Goal: Communication & Community: Participate in discussion

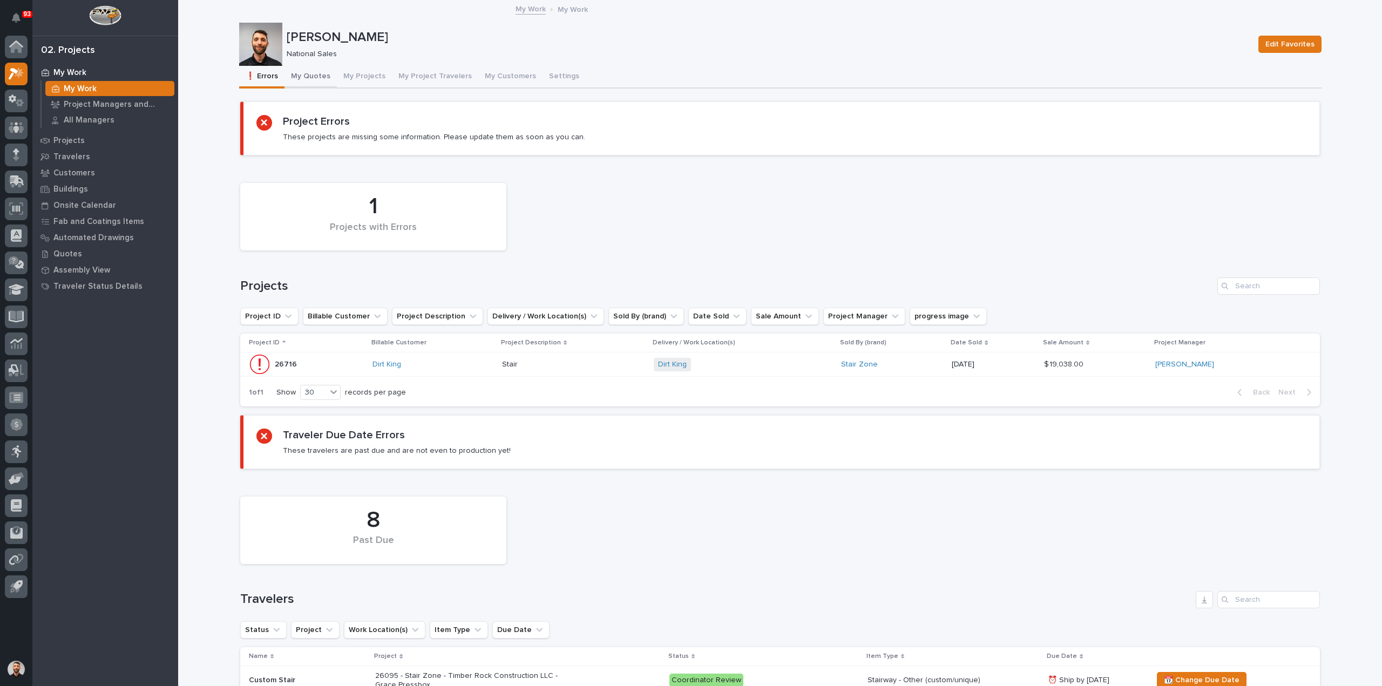
click at [321, 79] on button "My Quotes" at bounding box center [310, 77] width 52 height 23
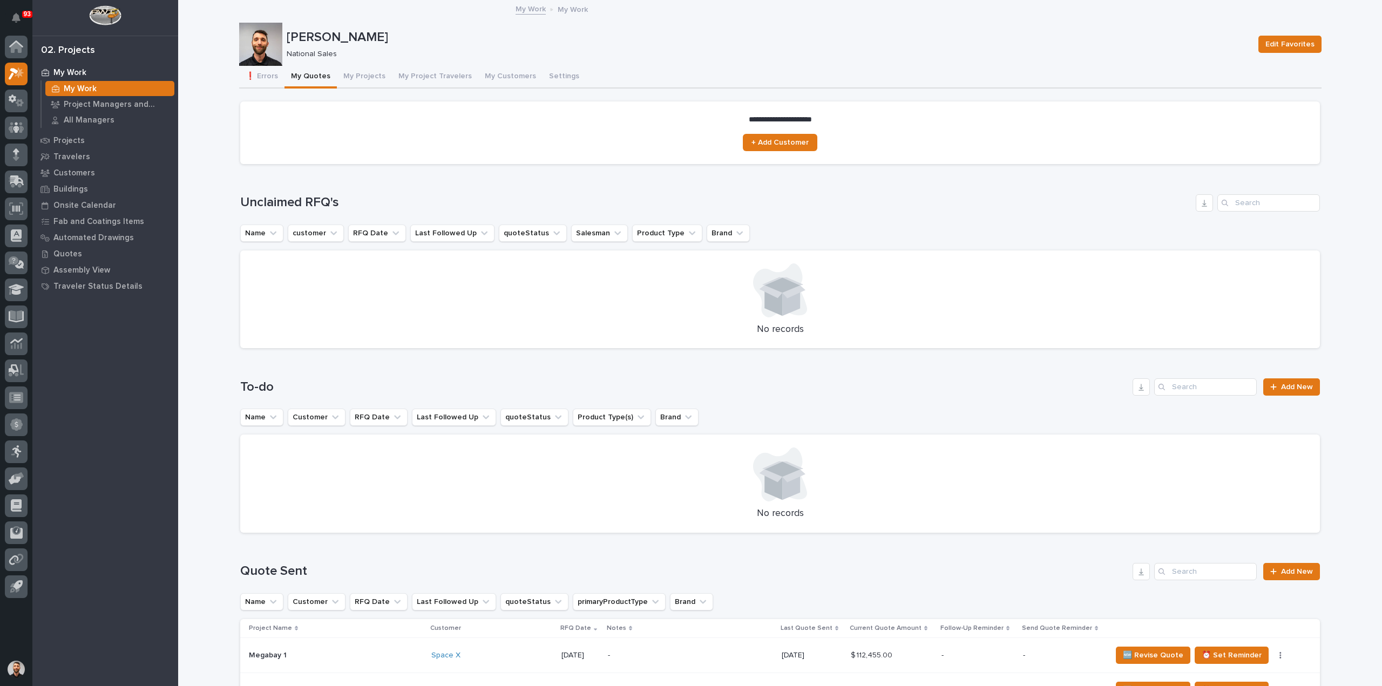
scroll to position [319, 0]
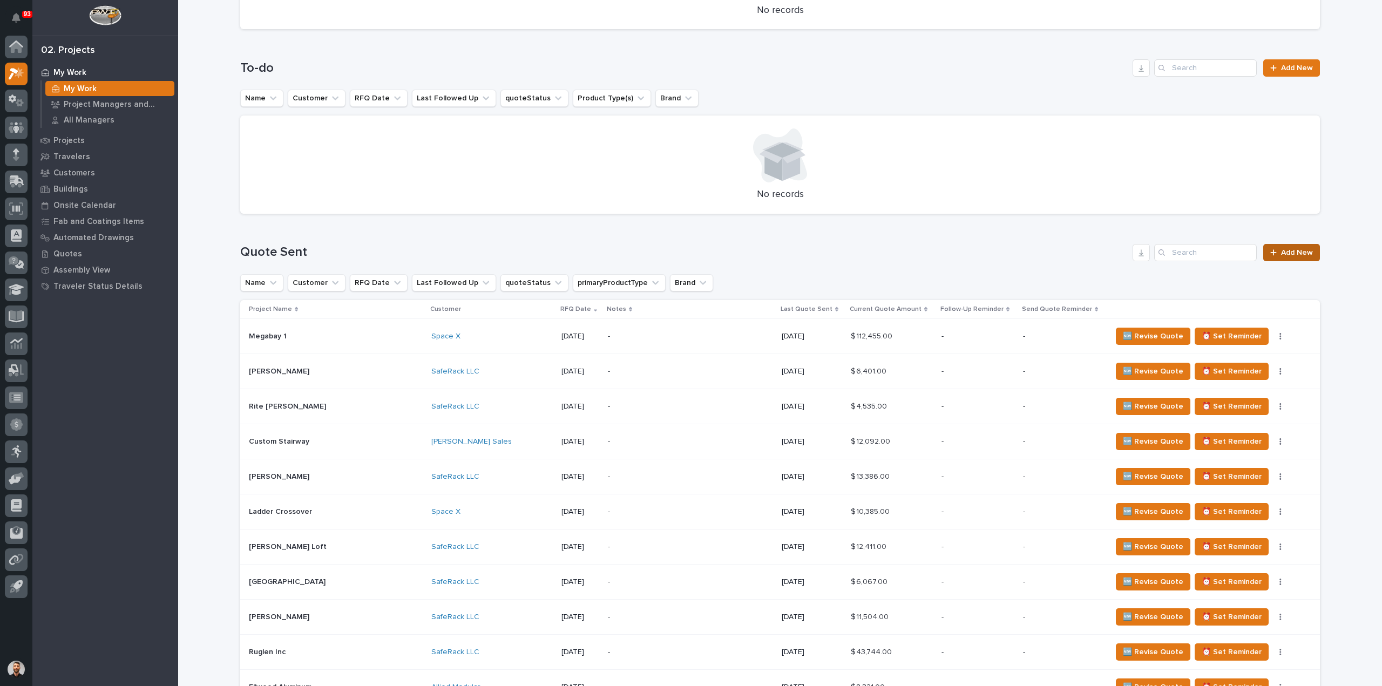
click at [1287, 249] on span "Add New" at bounding box center [1297, 253] width 32 height 8
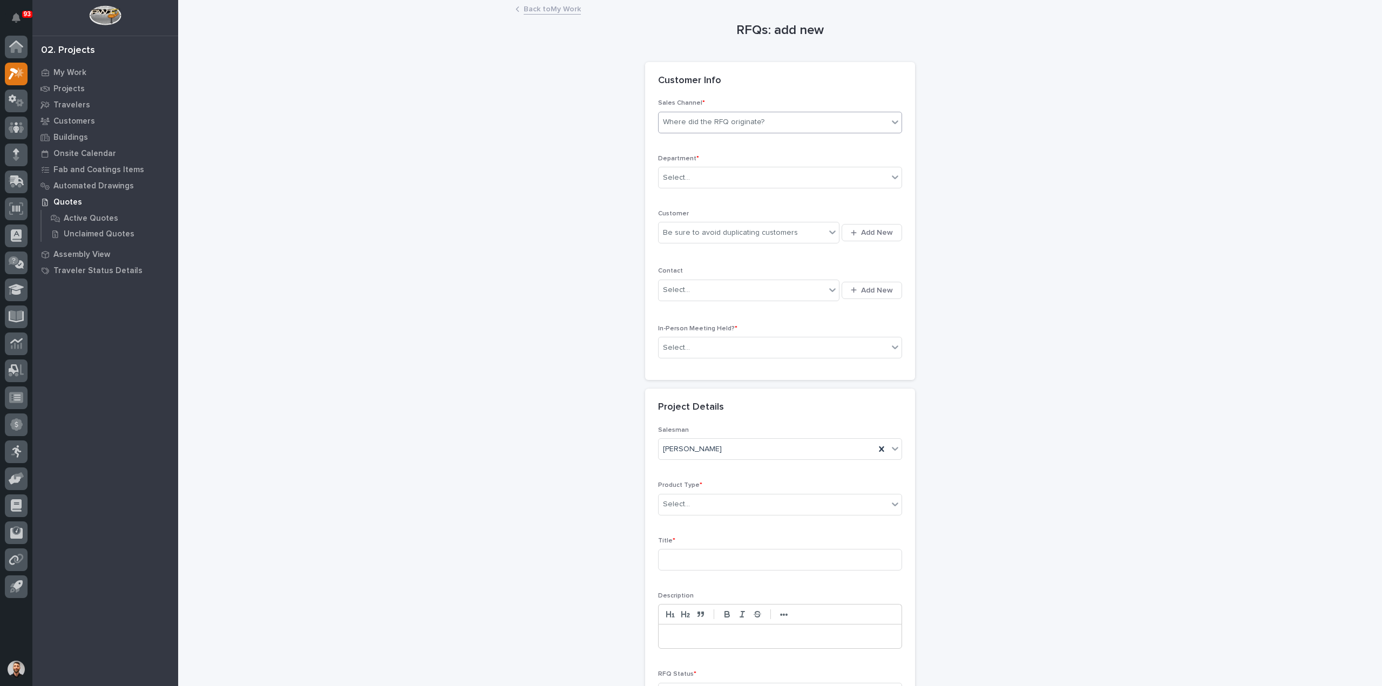
click at [731, 121] on div "Where did the RFQ originate?" at bounding box center [713, 122] width 101 height 11
click at [711, 177] on div "Stair Zone" at bounding box center [775, 180] width 243 height 19
click at [710, 180] on div "Select..." at bounding box center [772, 178] width 229 height 18
click at [704, 195] on span "National Sales" at bounding box center [685, 197] width 55 height 12
click at [704, 234] on div "Be sure to avoid duplicating customers" at bounding box center [730, 232] width 135 height 11
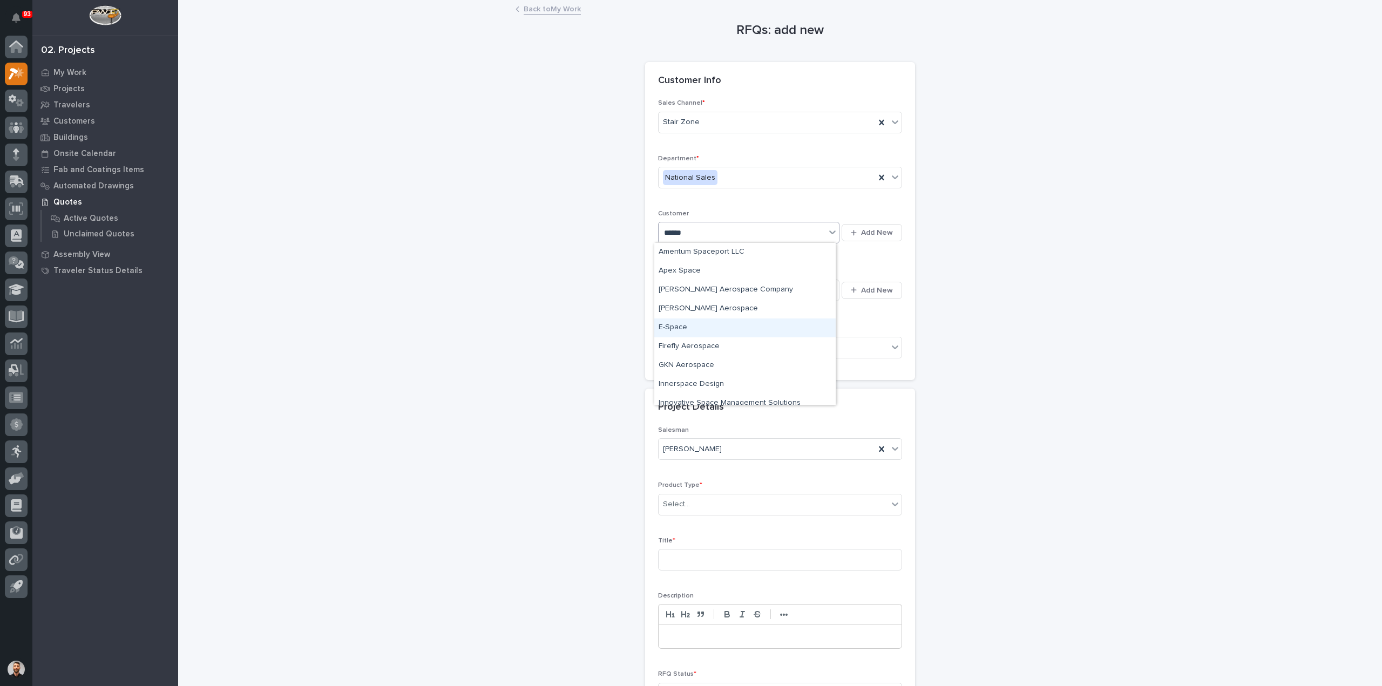
type input "*******"
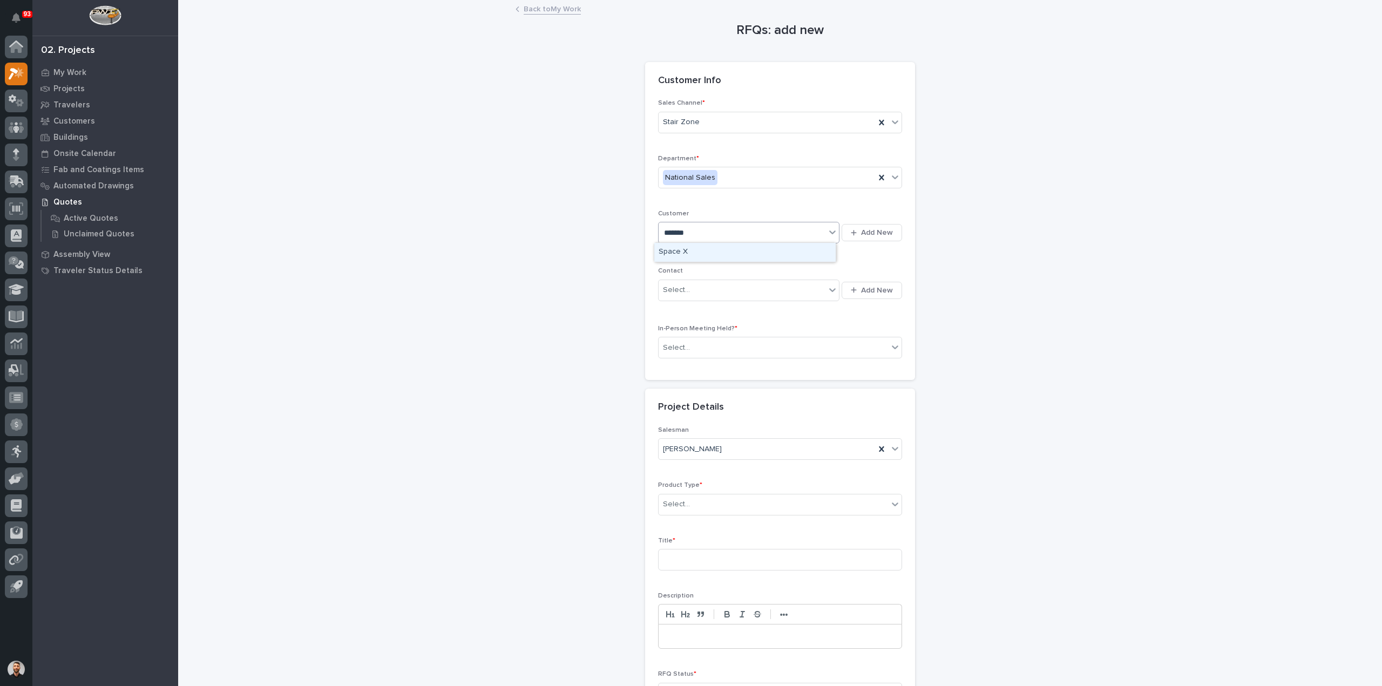
click at [685, 252] on div "Space X" at bounding box center [744, 252] width 181 height 19
click at [683, 342] on div "Select..." at bounding box center [676, 347] width 27 height 11
click at [682, 381] on div "No" at bounding box center [775, 385] width 243 height 19
click at [684, 503] on div "Select..." at bounding box center [772, 504] width 229 height 18
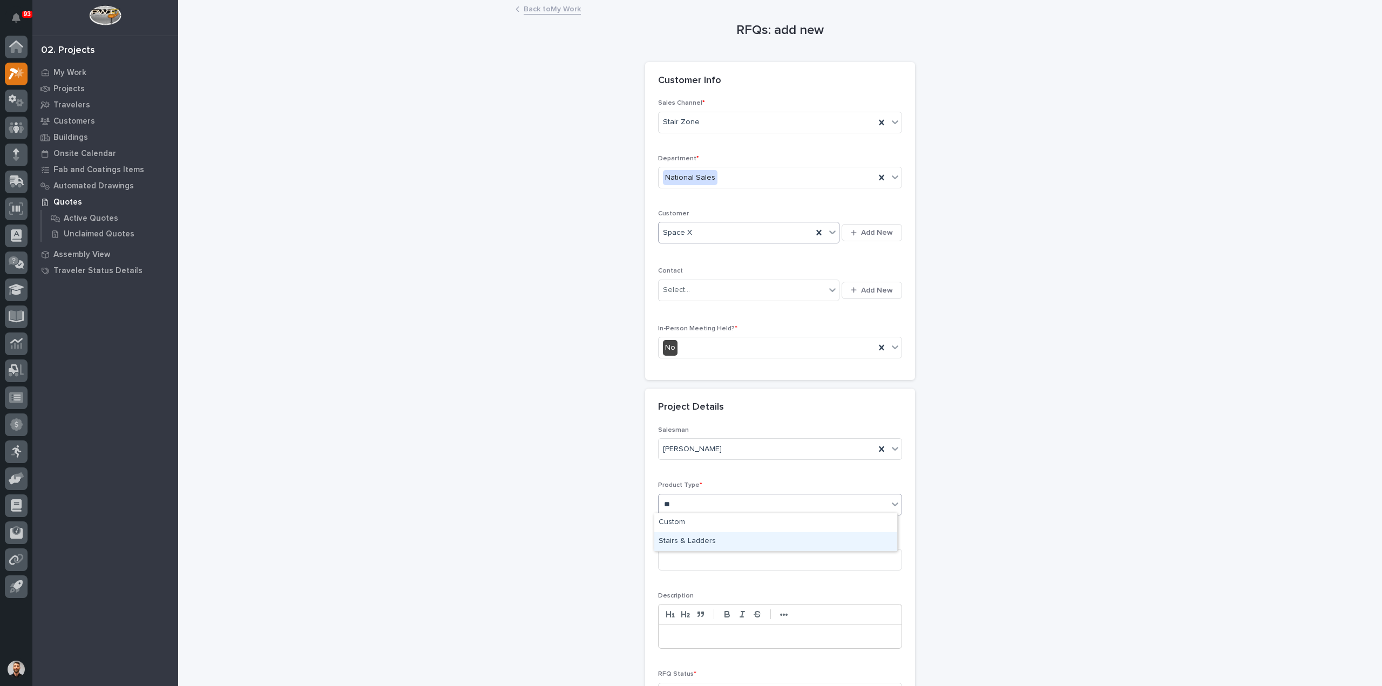
type input "***"
click at [687, 520] on div "Stairs & Ladders" at bounding box center [775, 522] width 243 height 19
click at [689, 556] on input at bounding box center [780, 560] width 244 height 22
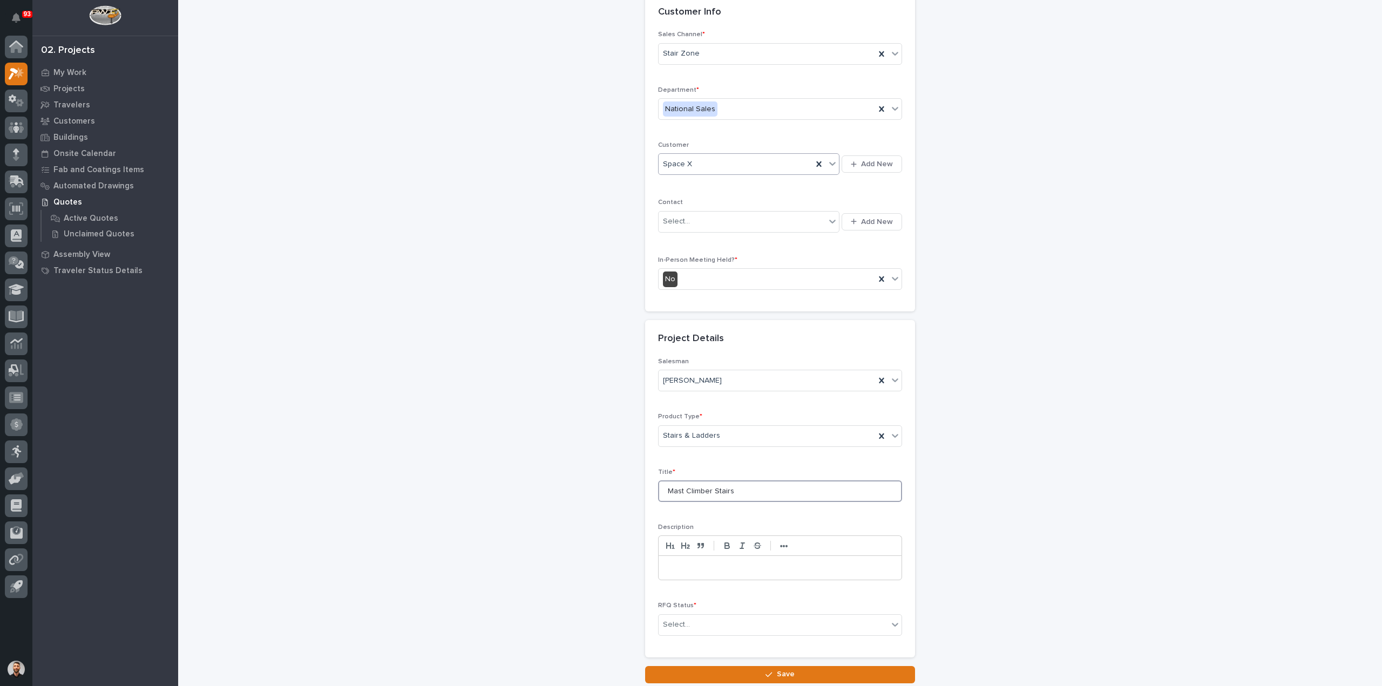
scroll to position [146, 0]
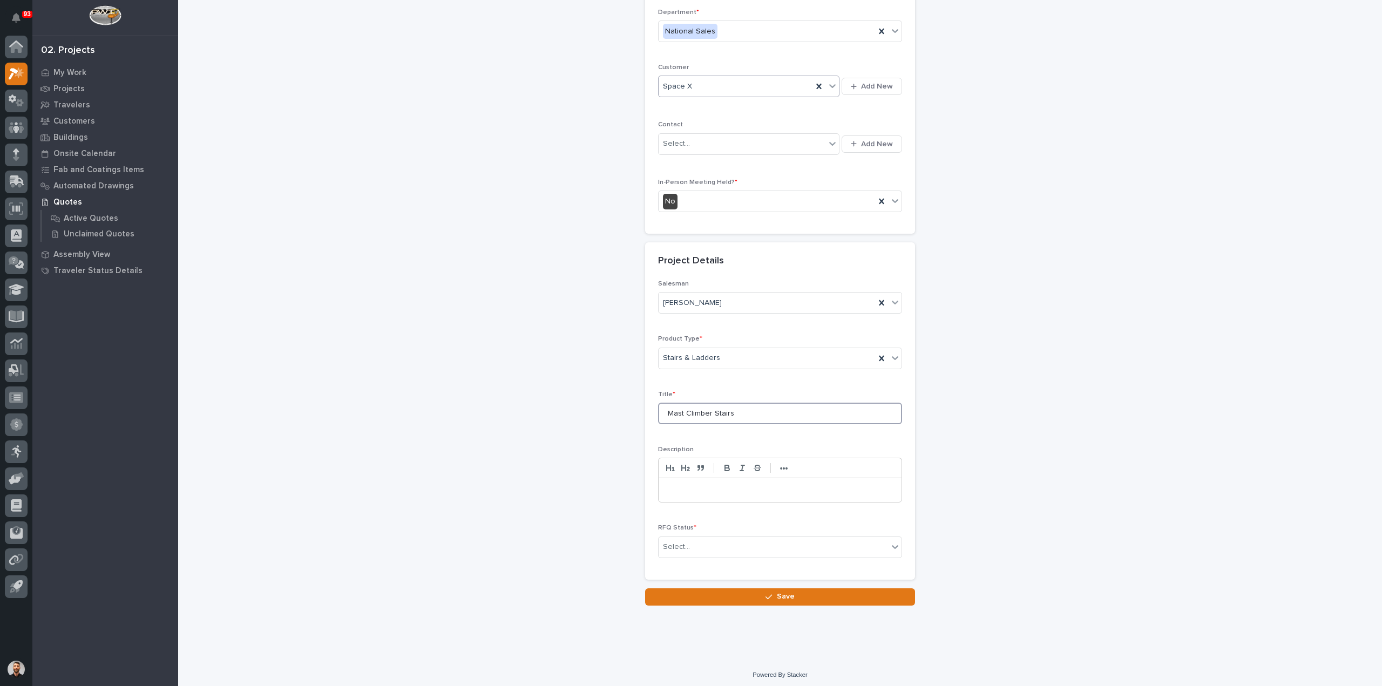
type input "Mast Climber Stairs"
click at [712, 561] on div "RFQ Status * Select..." at bounding box center [780, 545] width 244 height 42
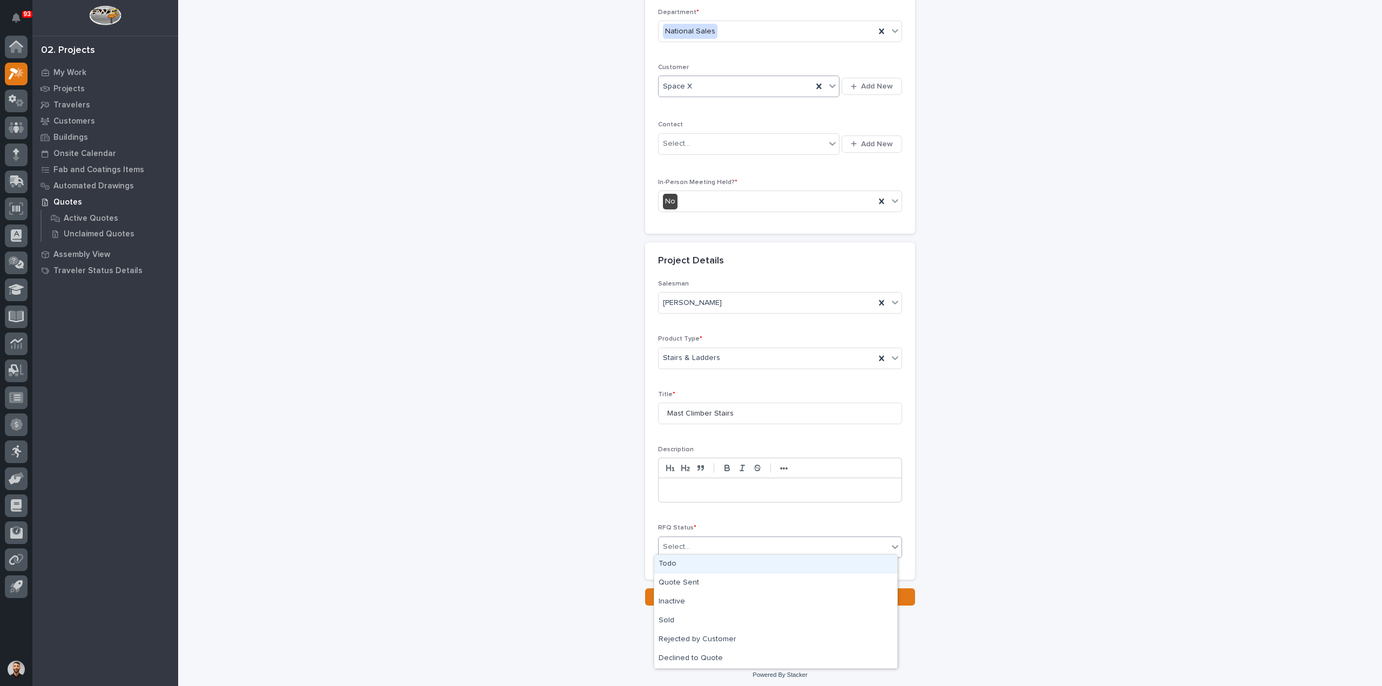
click at [712, 552] on div "Select..." at bounding box center [772, 547] width 229 height 18
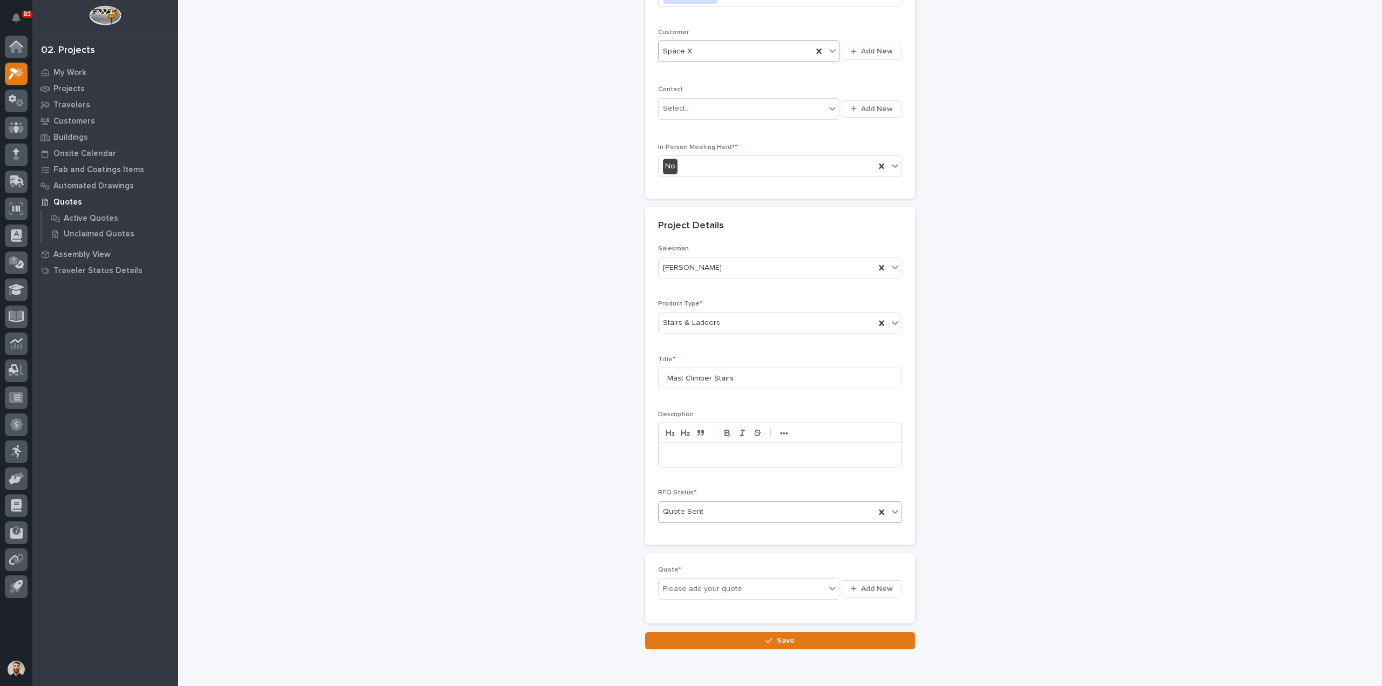
scroll to position [186, 0]
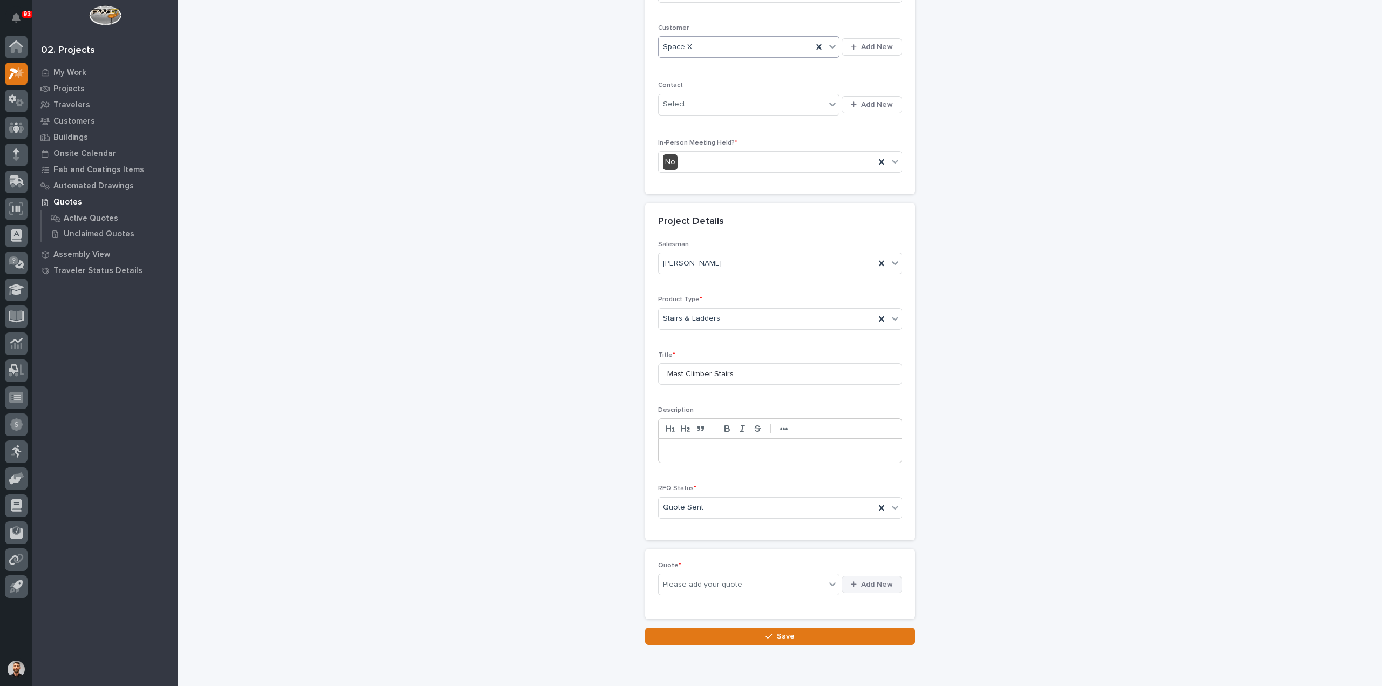
click at [879, 584] on span "Add New" at bounding box center [877, 585] width 32 height 10
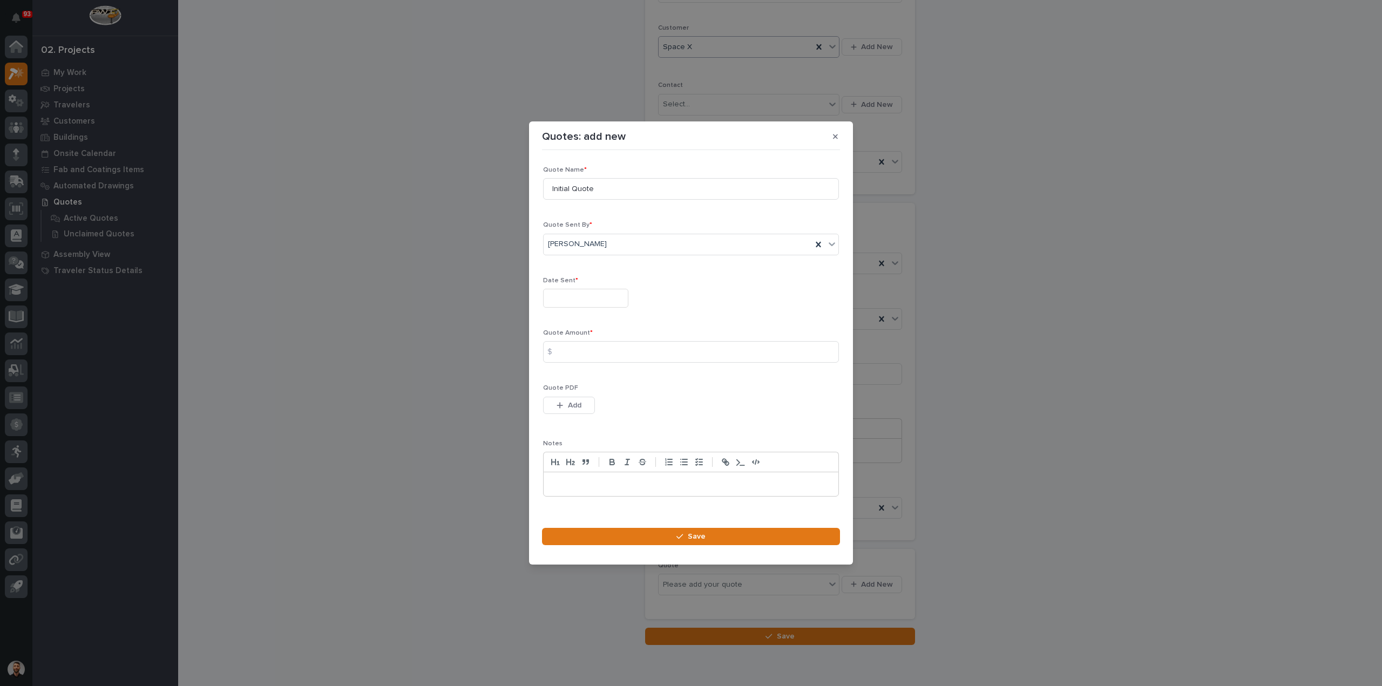
click at [571, 298] on input "text" at bounding box center [585, 298] width 85 height 19
click at [553, 208] on div "11" at bounding box center [547, 210] width 15 height 15
type input "**********"
click at [576, 334] on span "Quote Amount *" at bounding box center [568, 333] width 50 height 6
click at [579, 342] on input at bounding box center [691, 352] width 296 height 22
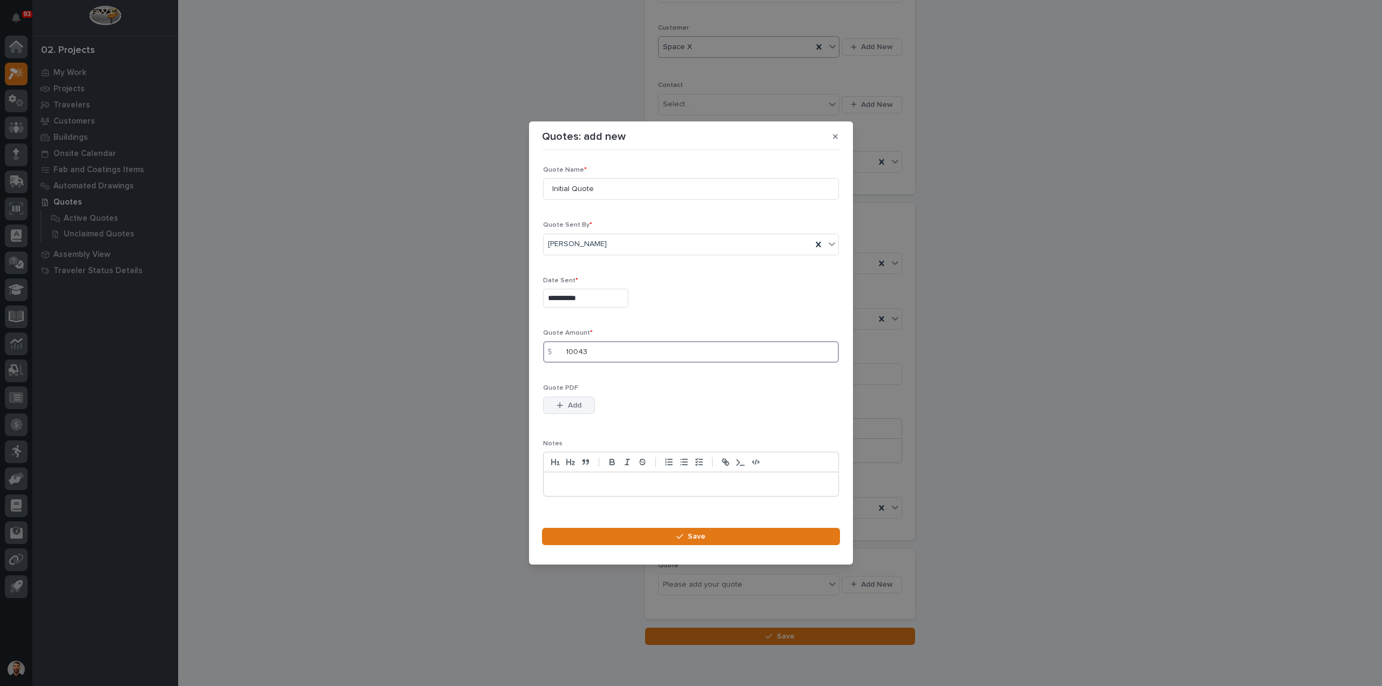
type input "10043"
click at [563, 402] on button "Add" at bounding box center [569, 405] width 52 height 17
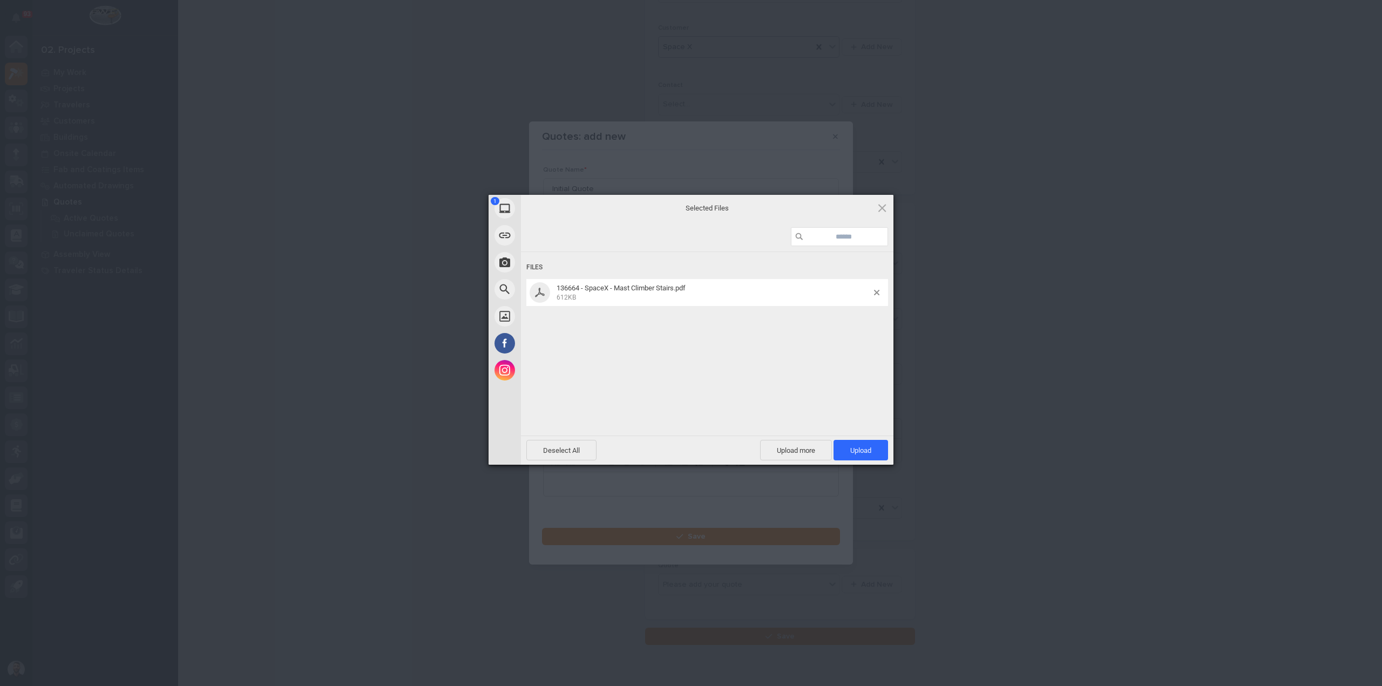
drag, startPoint x: 833, startPoint y: 440, endPoint x: 839, endPoint y: 444, distance: 6.8
click at [833, 441] on span "Upload 1" at bounding box center [860, 450] width 55 height 21
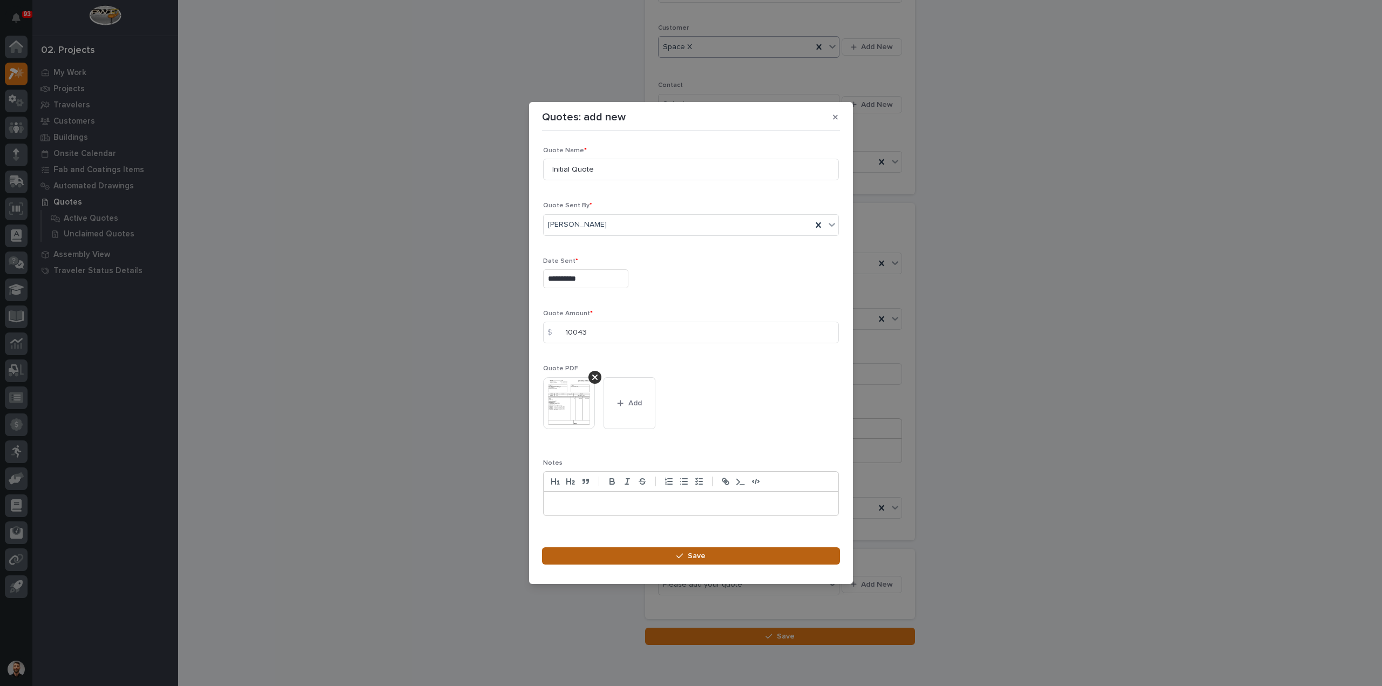
drag, startPoint x: 729, startPoint y: 555, endPoint x: 742, endPoint y: 531, distance: 28.0
click at [728, 555] on button "Save" at bounding box center [691, 555] width 298 height 17
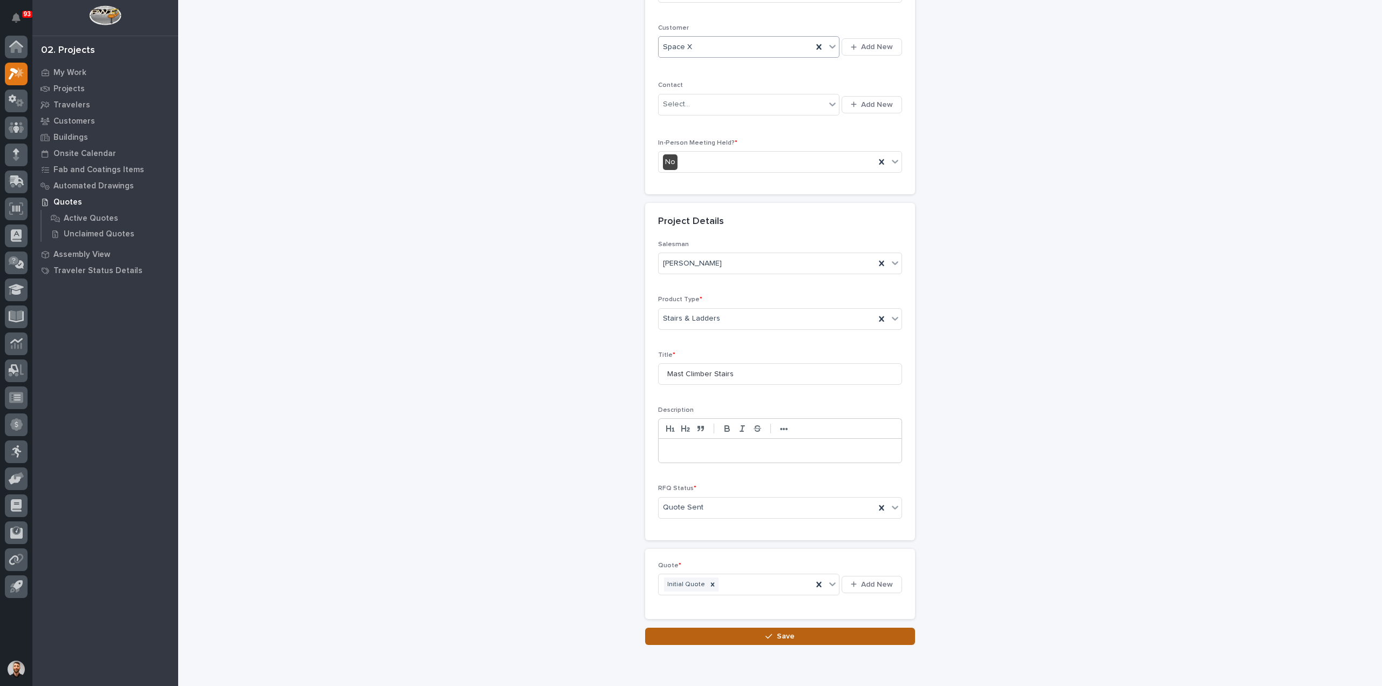
click at [806, 636] on button "Save" at bounding box center [780, 636] width 270 height 17
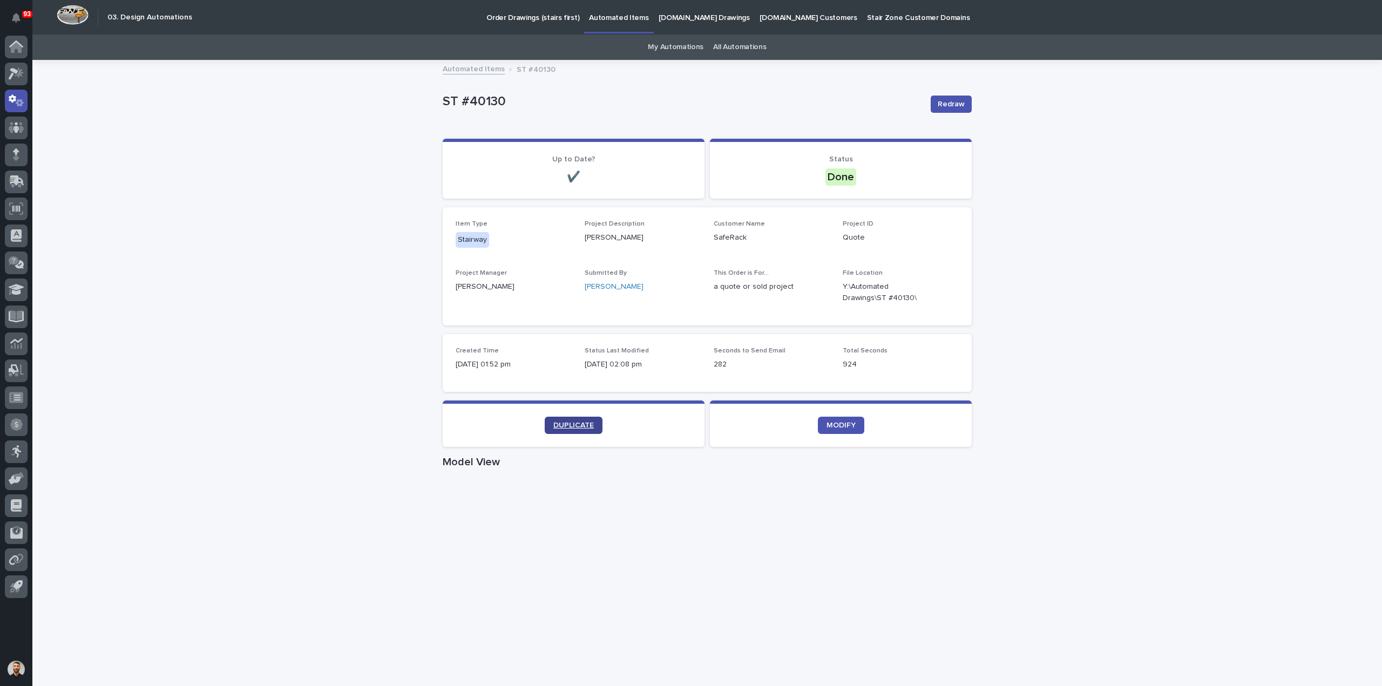
click at [574, 426] on span "DUPLICATE" at bounding box center [573, 426] width 40 height 8
click at [14, 80] on div at bounding box center [16, 74] width 23 height 23
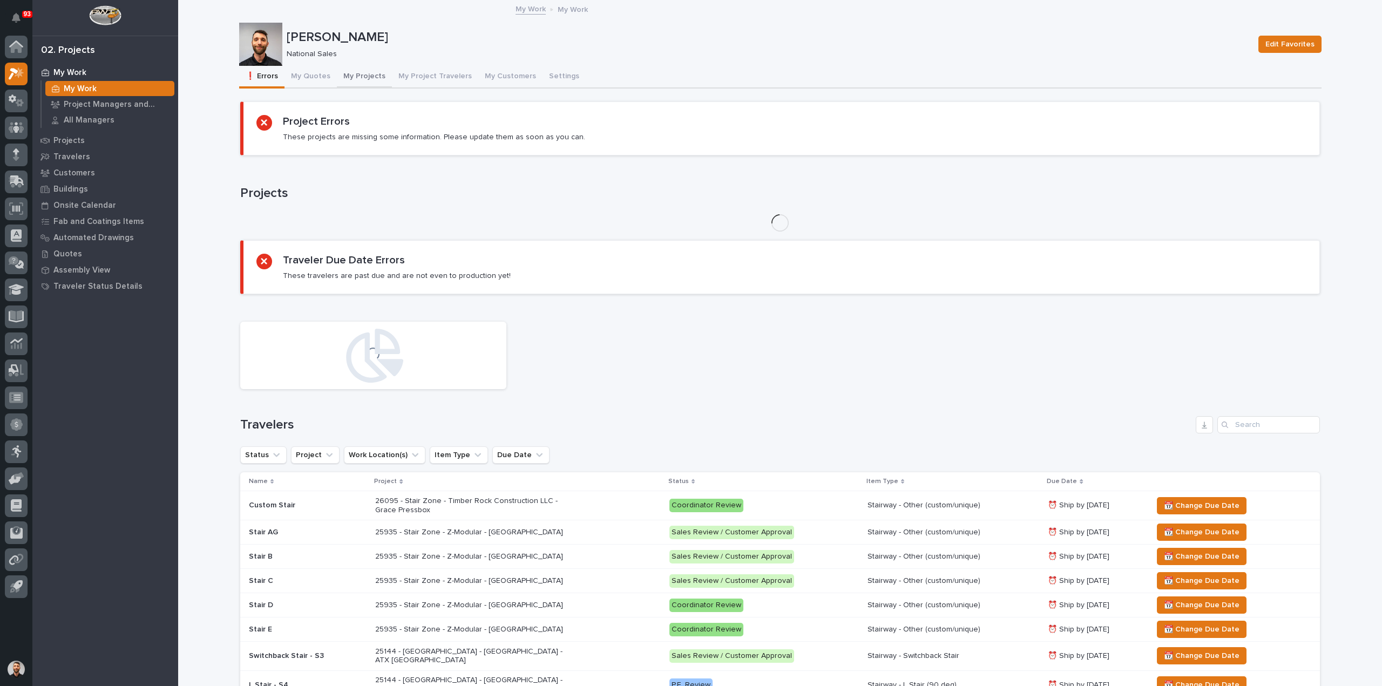
click at [363, 75] on button "My Projects" at bounding box center [364, 77] width 55 height 23
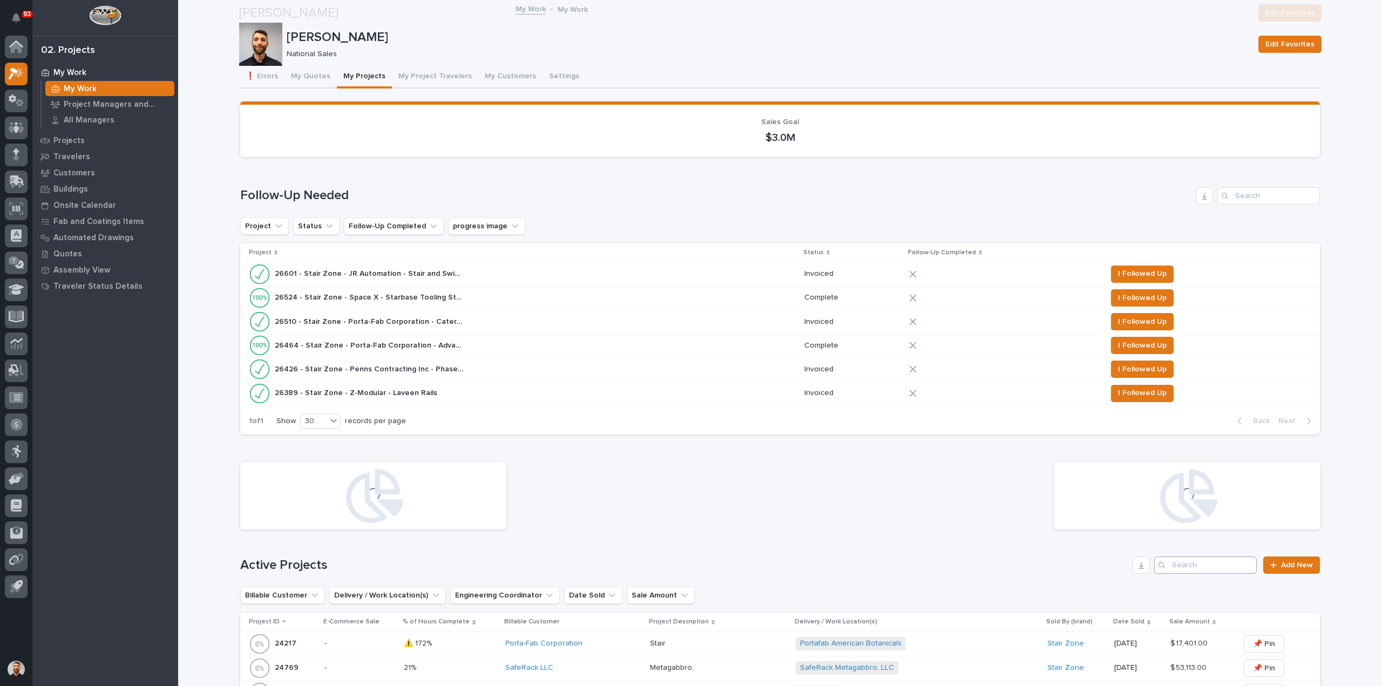
scroll to position [216, 0]
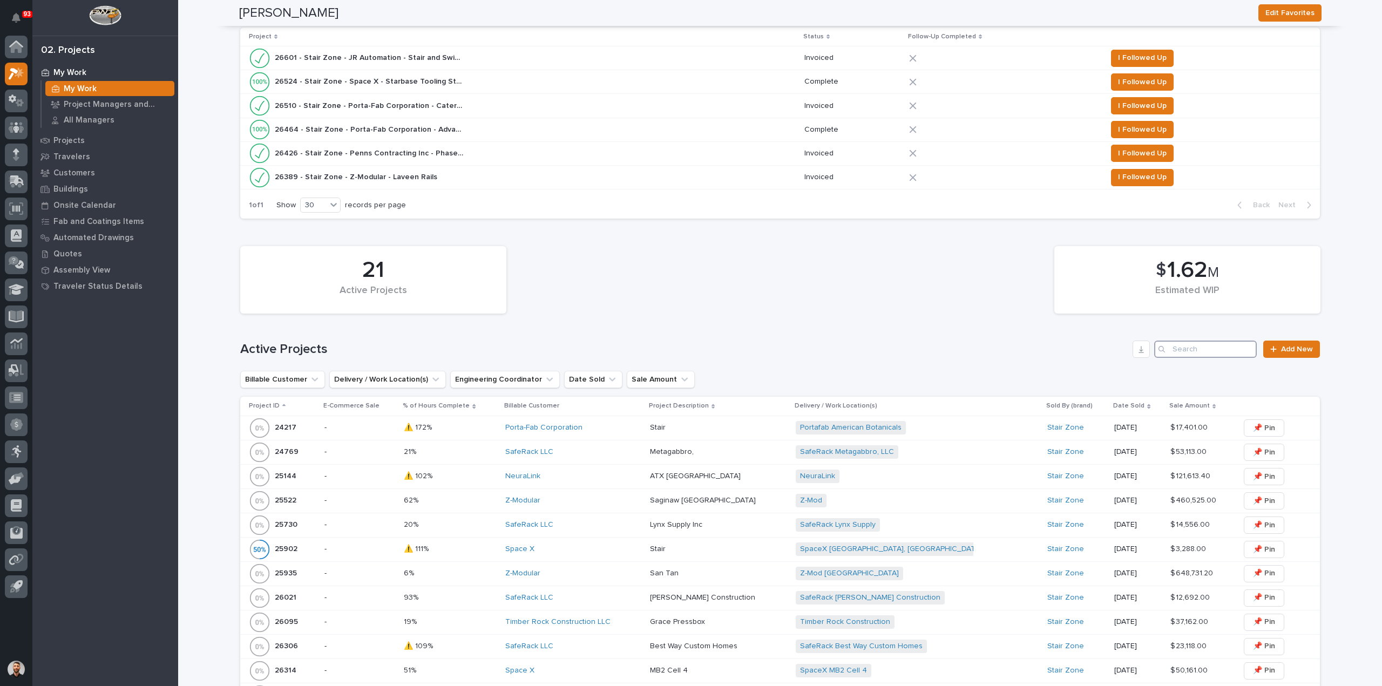
click at [1198, 351] on input "Search" at bounding box center [1205, 349] width 103 height 17
paste input "26480"
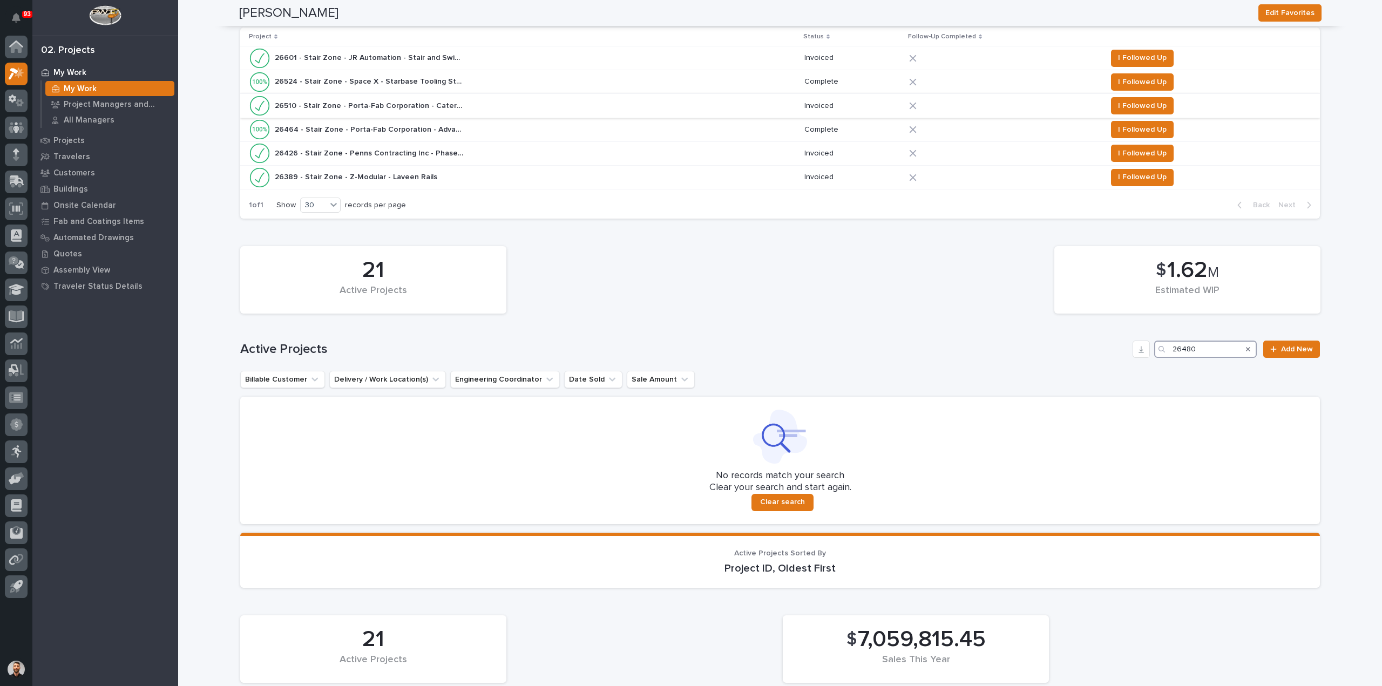
scroll to position [0, 0]
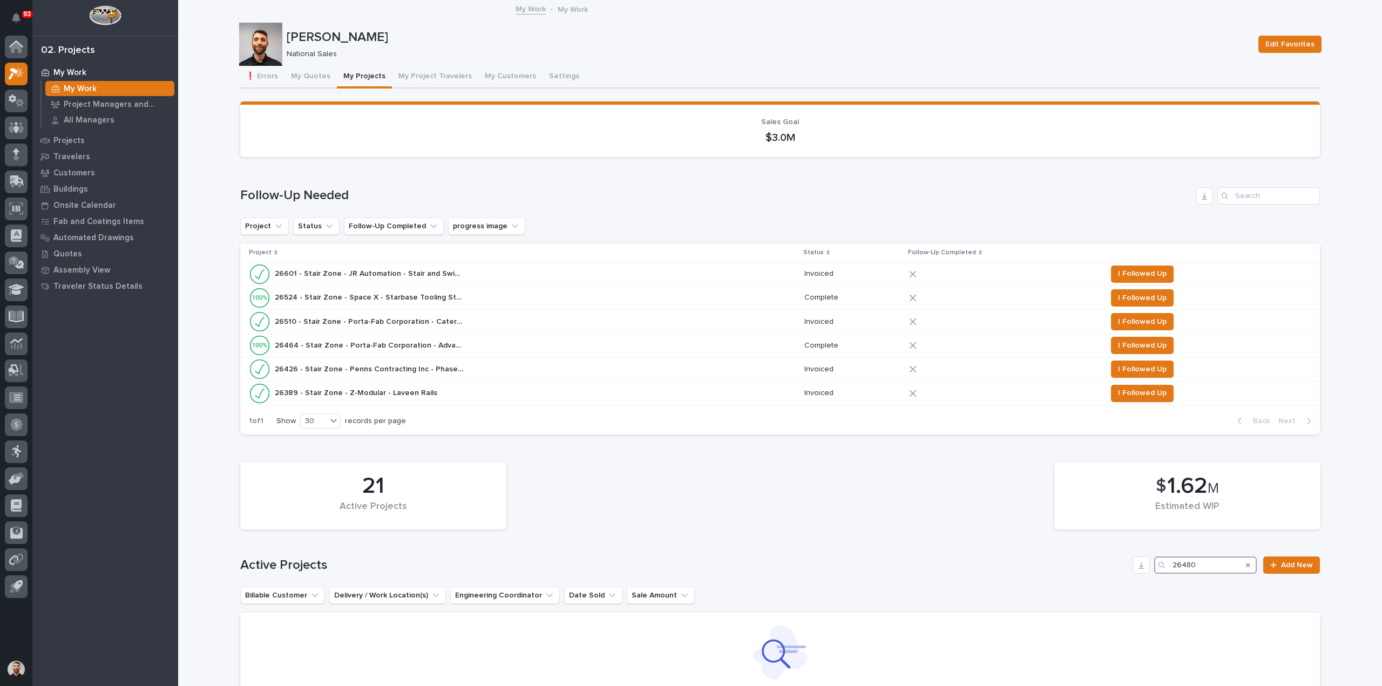
type input "26480"
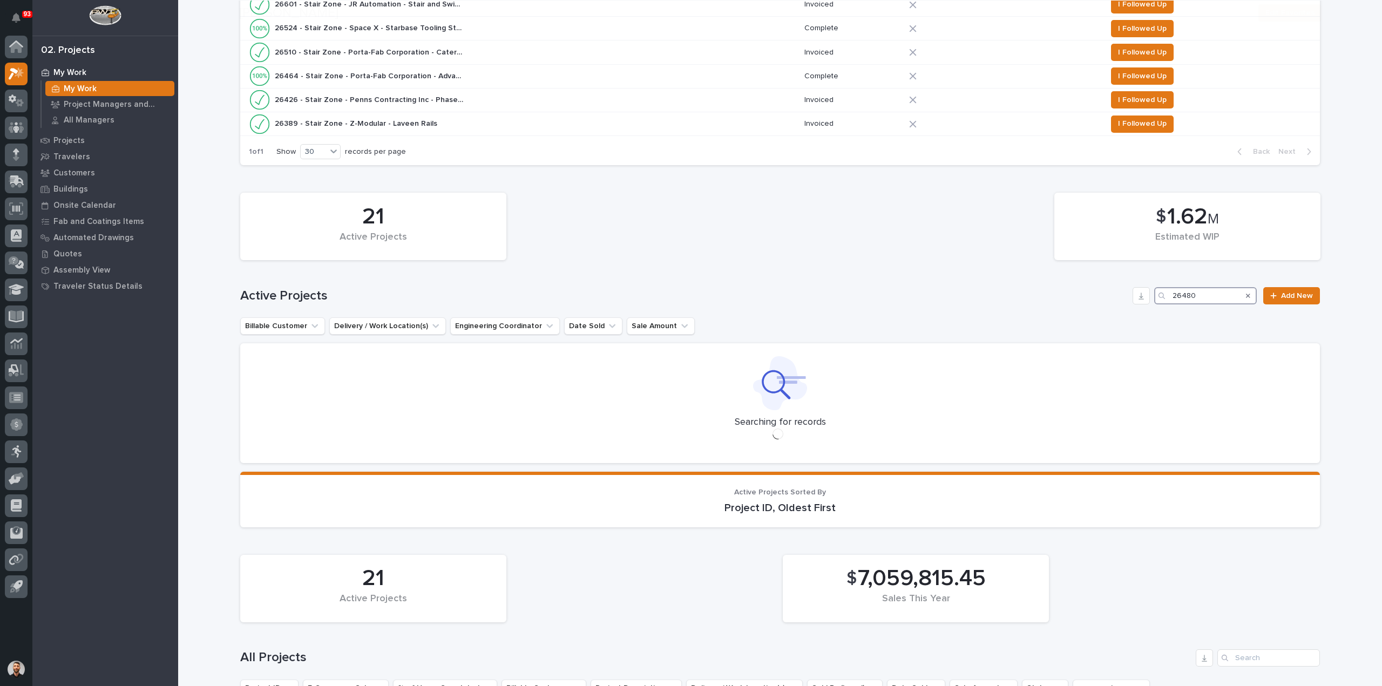
scroll to position [270, 0]
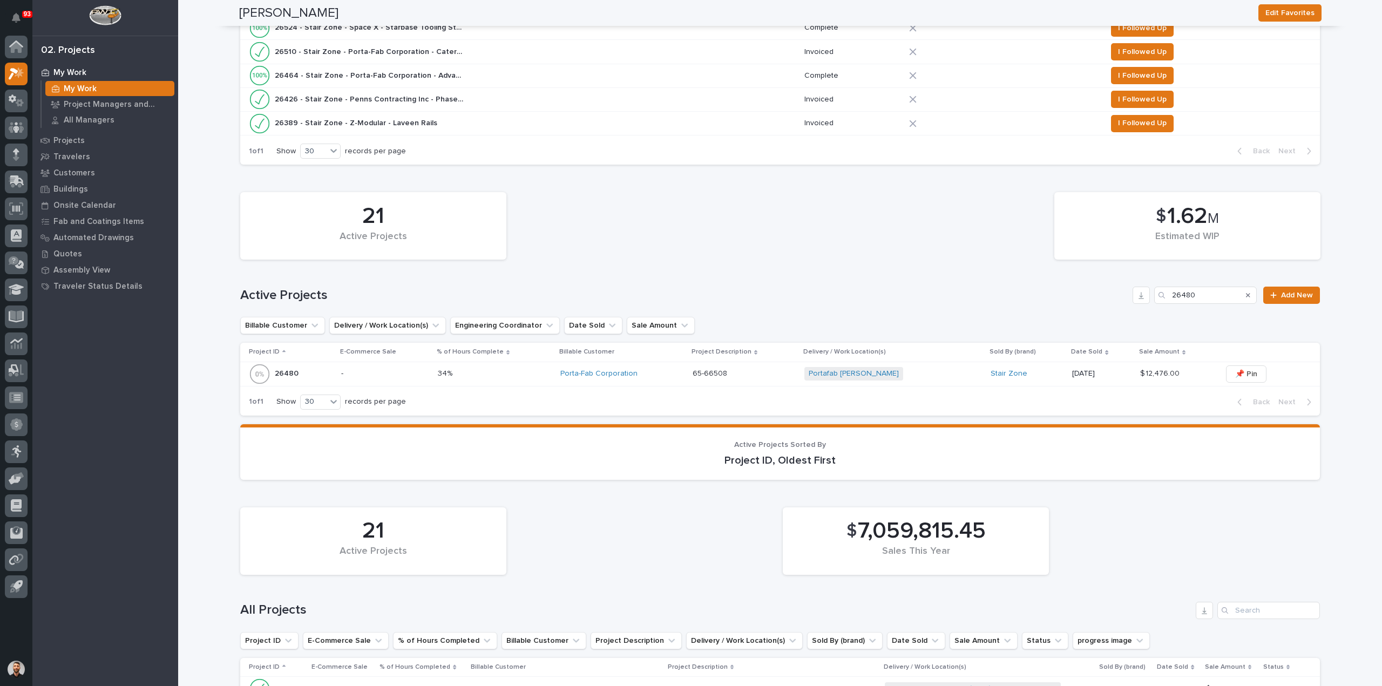
click at [763, 369] on p at bounding box center [743, 373] width 103 height 9
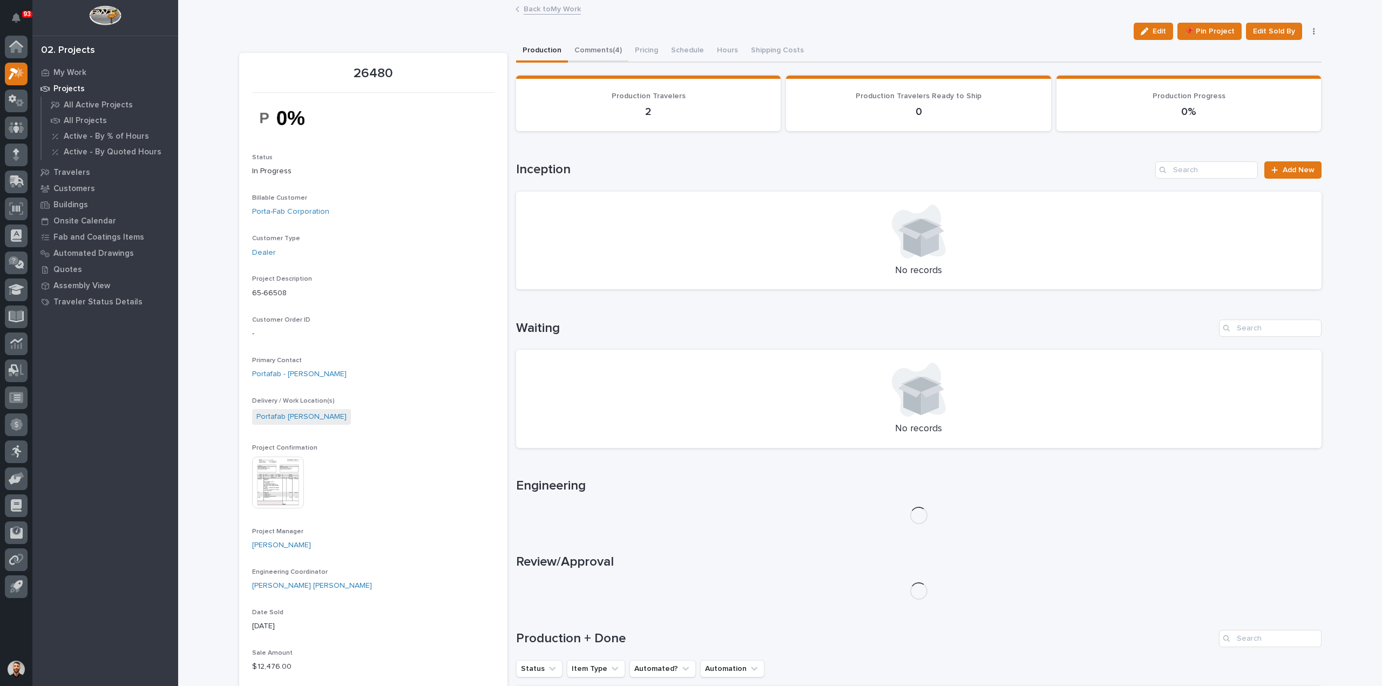
click at [600, 50] on button "Comments (4)" at bounding box center [598, 51] width 60 height 23
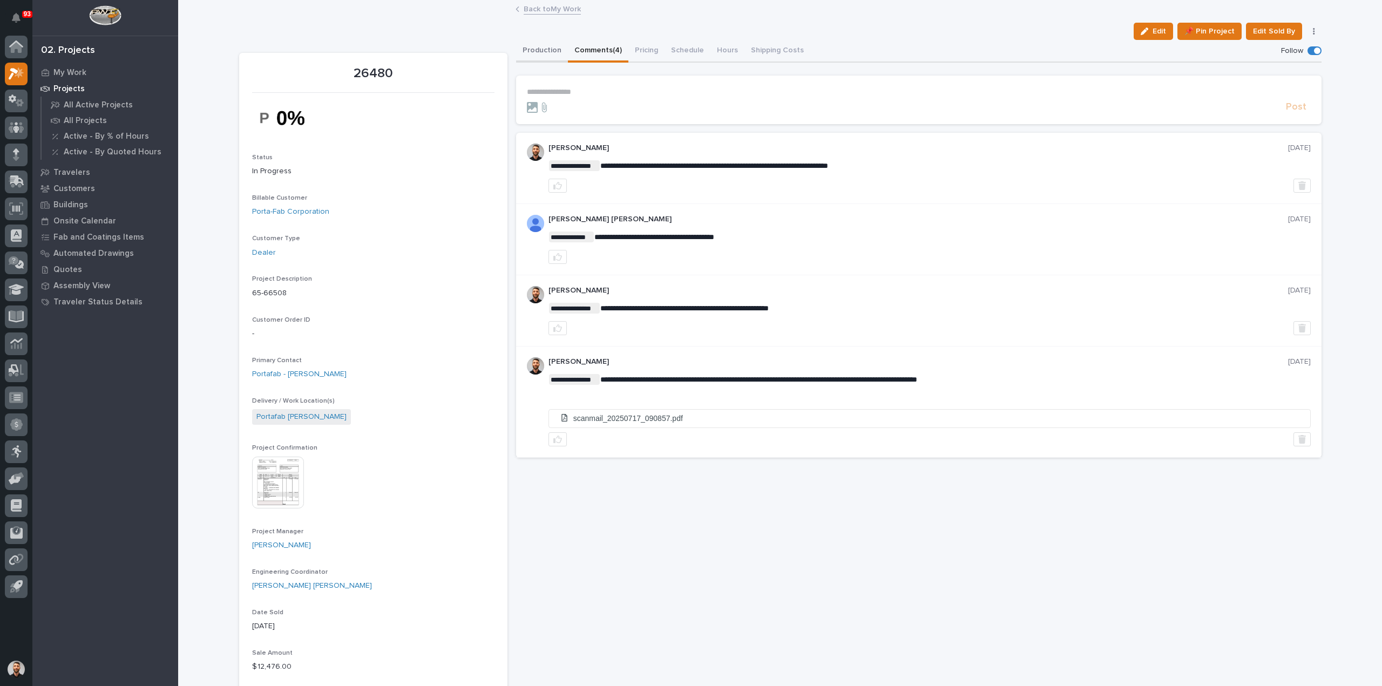
click at [528, 49] on button "Production" at bounding box center [542, 51] width 52 height 23
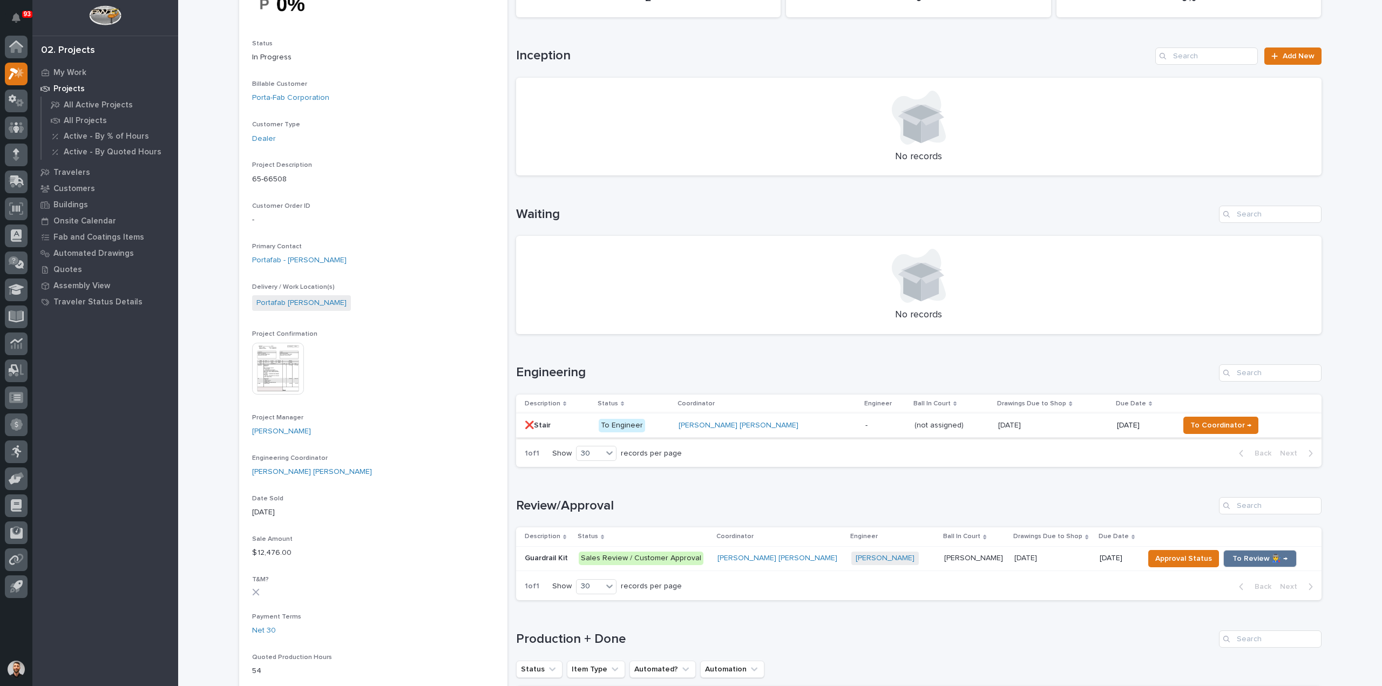
scroll to position [216, 0]
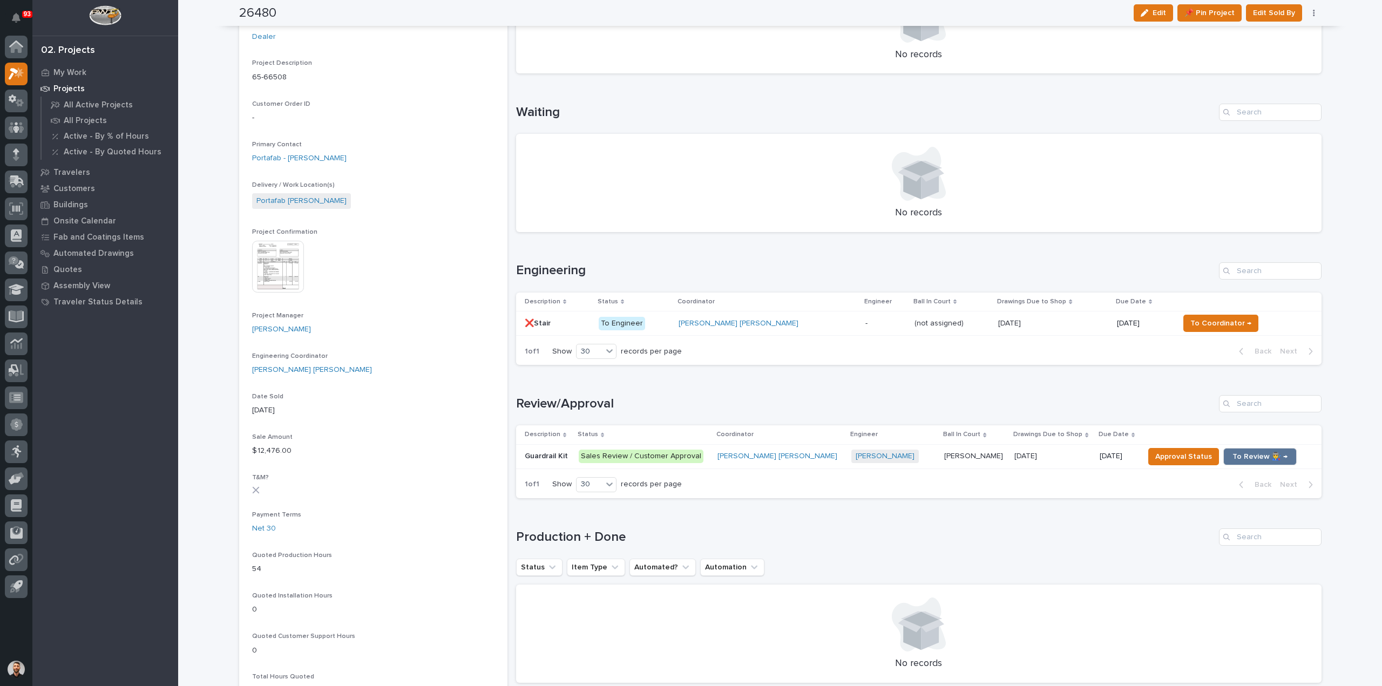
click at [709, 458] on p "Sales Review / Customer Approval" at bounding box center [644, 456] width 130 height 13
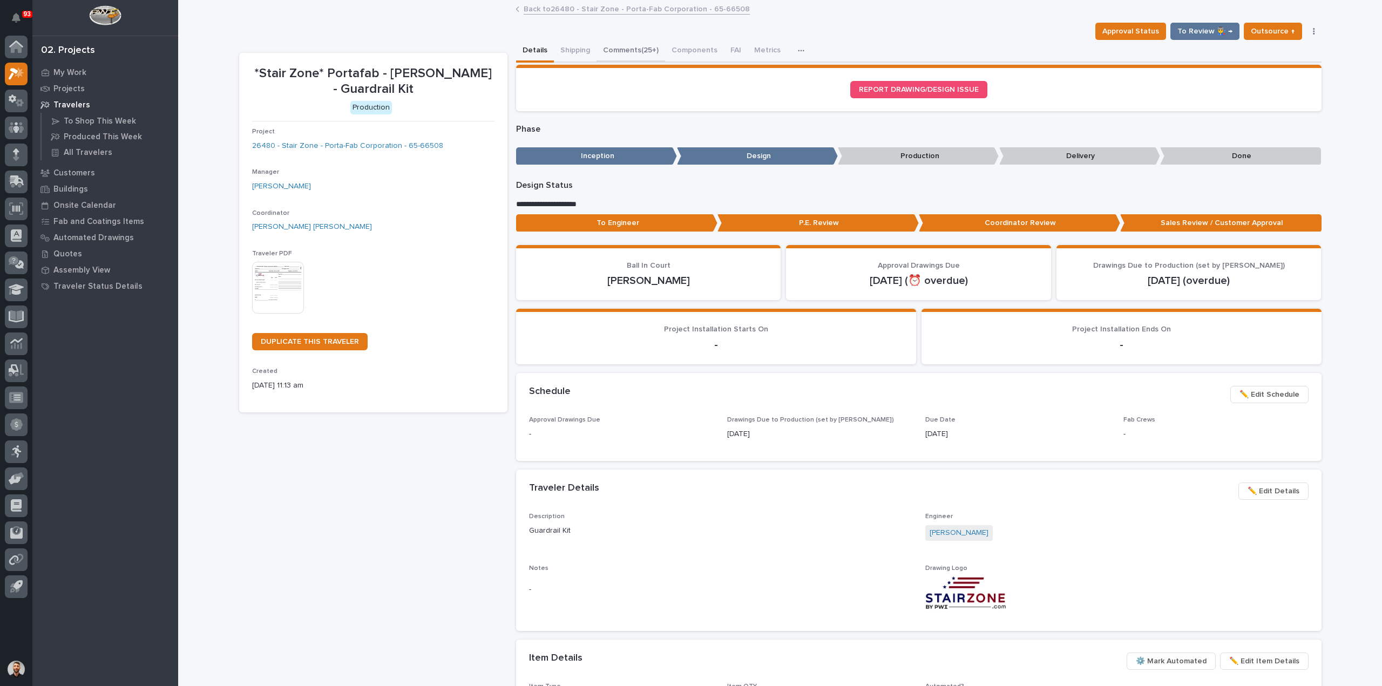
click at [607, 61] on button "Comments (25+)" at bounding box center [630, 51] width 69 height 23
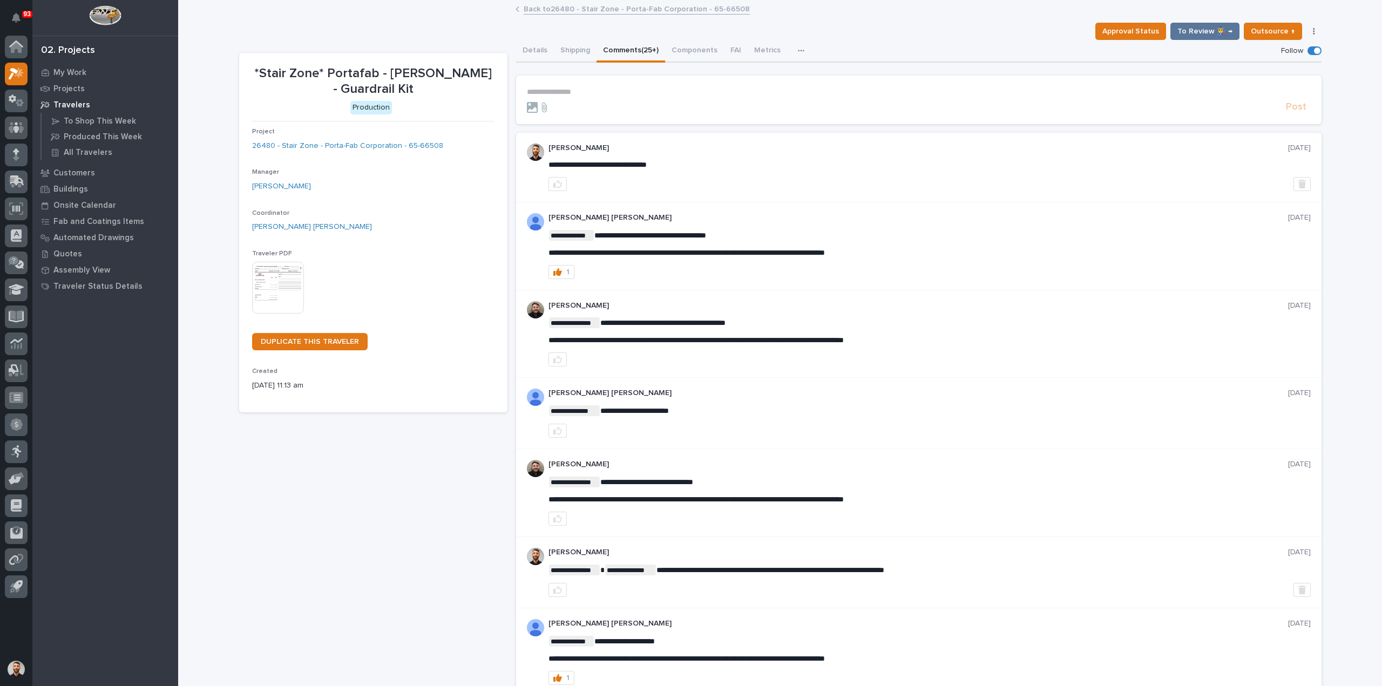
click at [640, 85] on section "**********" at bounding box center [918, 100] width 805 height 49
click at [636, 90] on p "**********" at bounding box center [919, 91] width 784 height 9
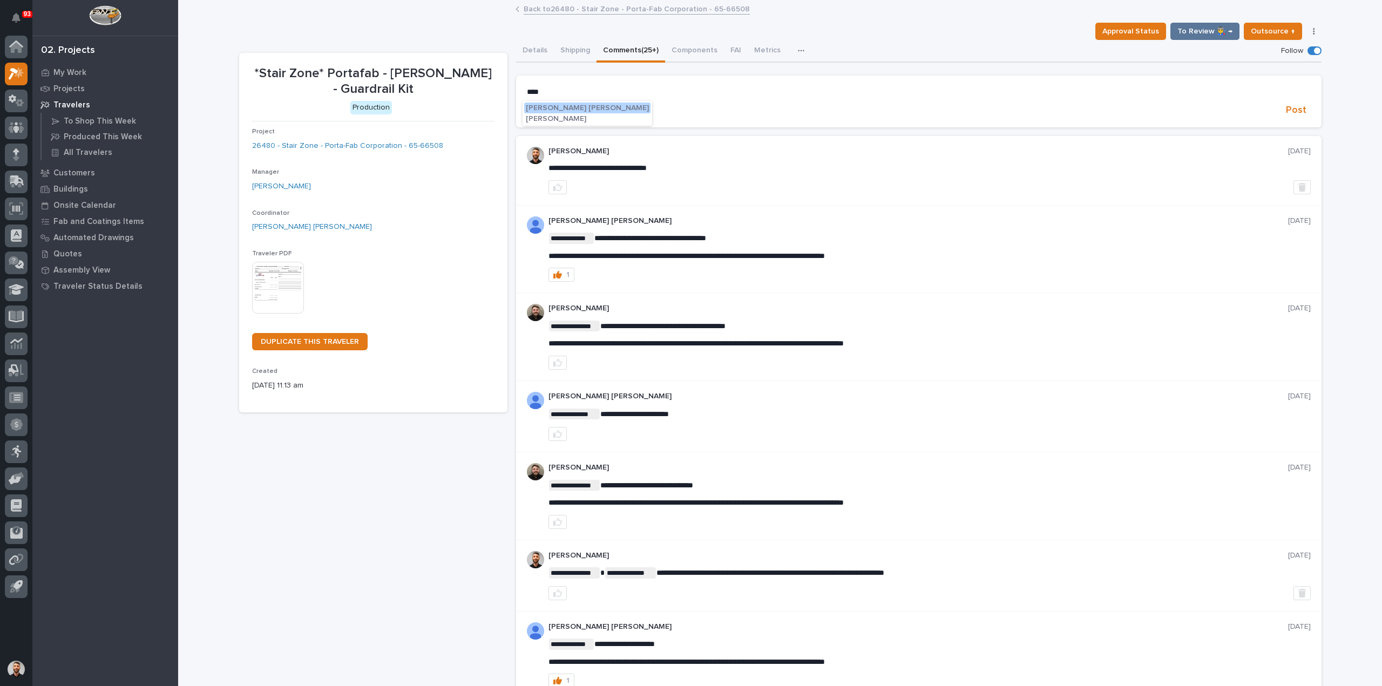
click at [561, 107] on span "Ben Lee Miller" at bounding box center [587, 108] width 123 height 8
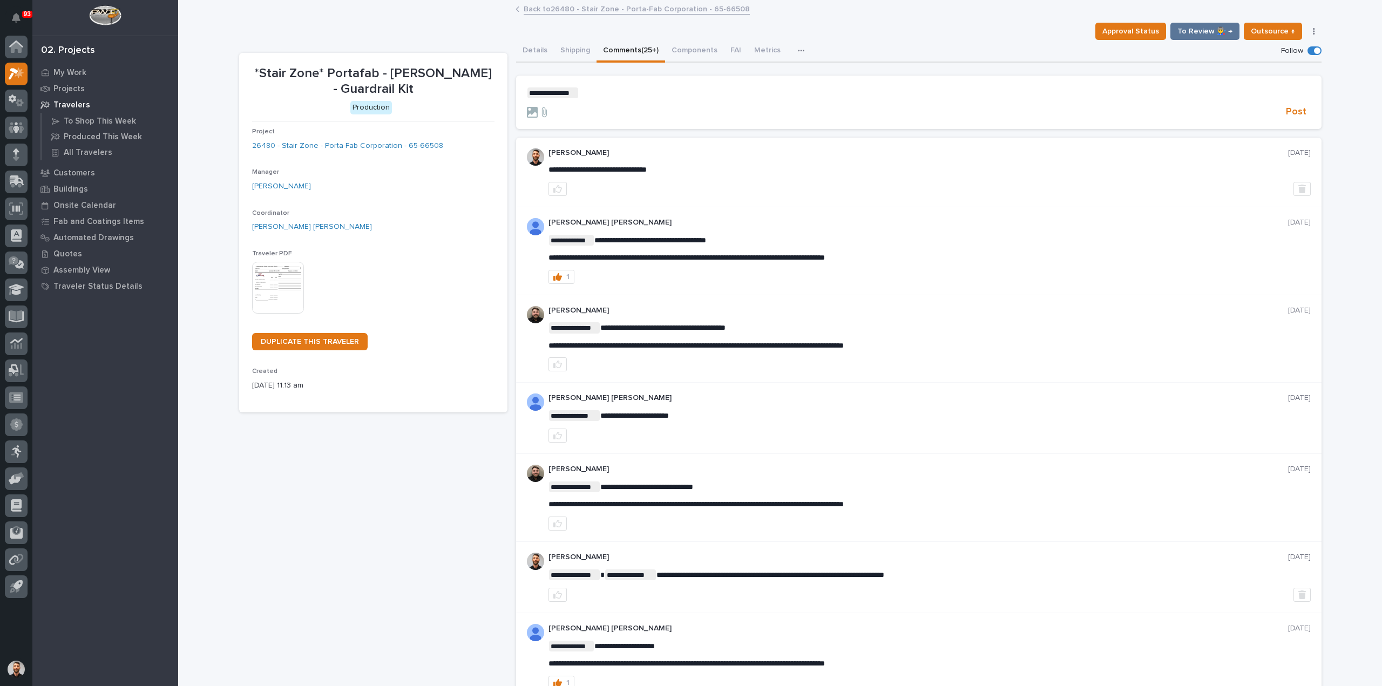
click at [648, 96] on p "**********" at bounding box center [919, 92] width 784 height 11
click at [603, 90] on p "**********" at bounding box center [919, 92] width 784 height 11
click at [1295, 108] on span "Post" at bounding box center [1296, 112] width 21 height 12
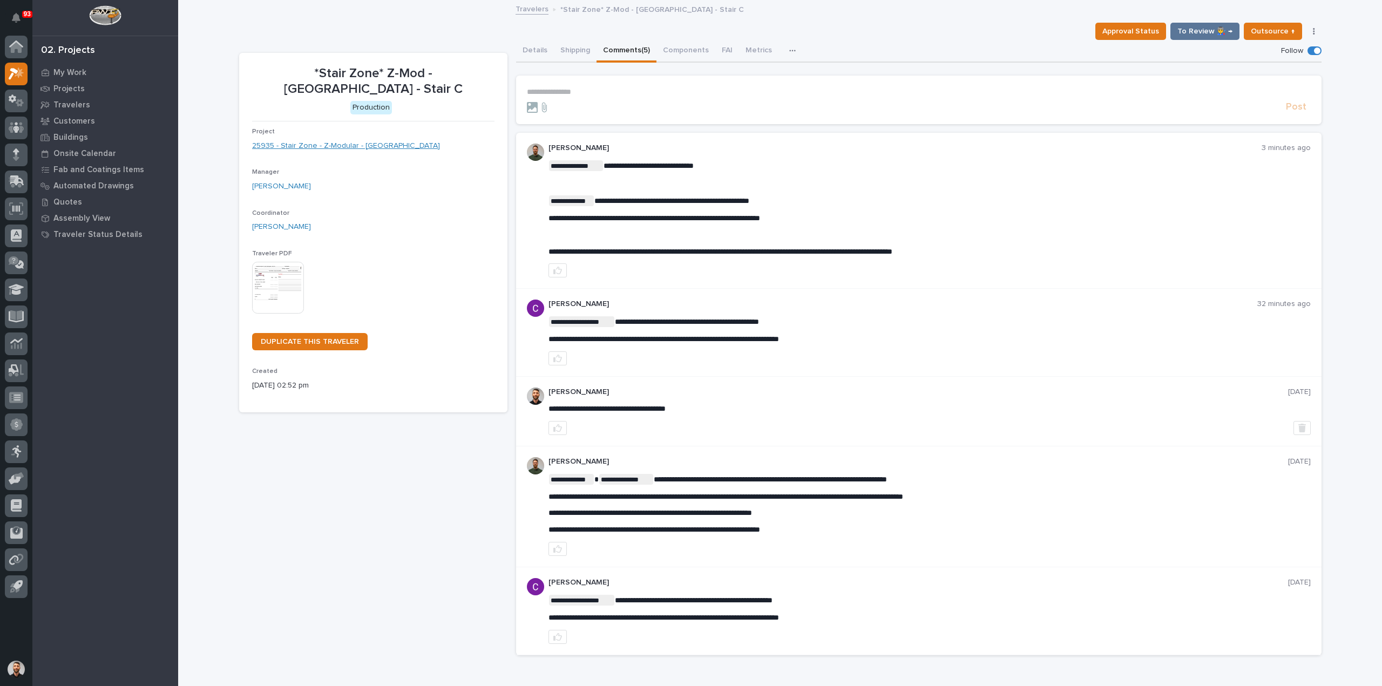
drag, startPoint x: 312, startPoint y: 123, endPoint x: 312, endPoint y: 129, distance: 6.5
click at [312, 128] on div "Project 25935 - Stair Zone - Z-Modular - [GEOGRAPHIC_DATA]" at bounding box center [373, 144] width 242 height 32
click at [312, 140] on link "25935 - Stair Zone - Z-Modular - [GEOGRAPHIC_DATA]" at bounding box center [346, 145] width 188 height 11
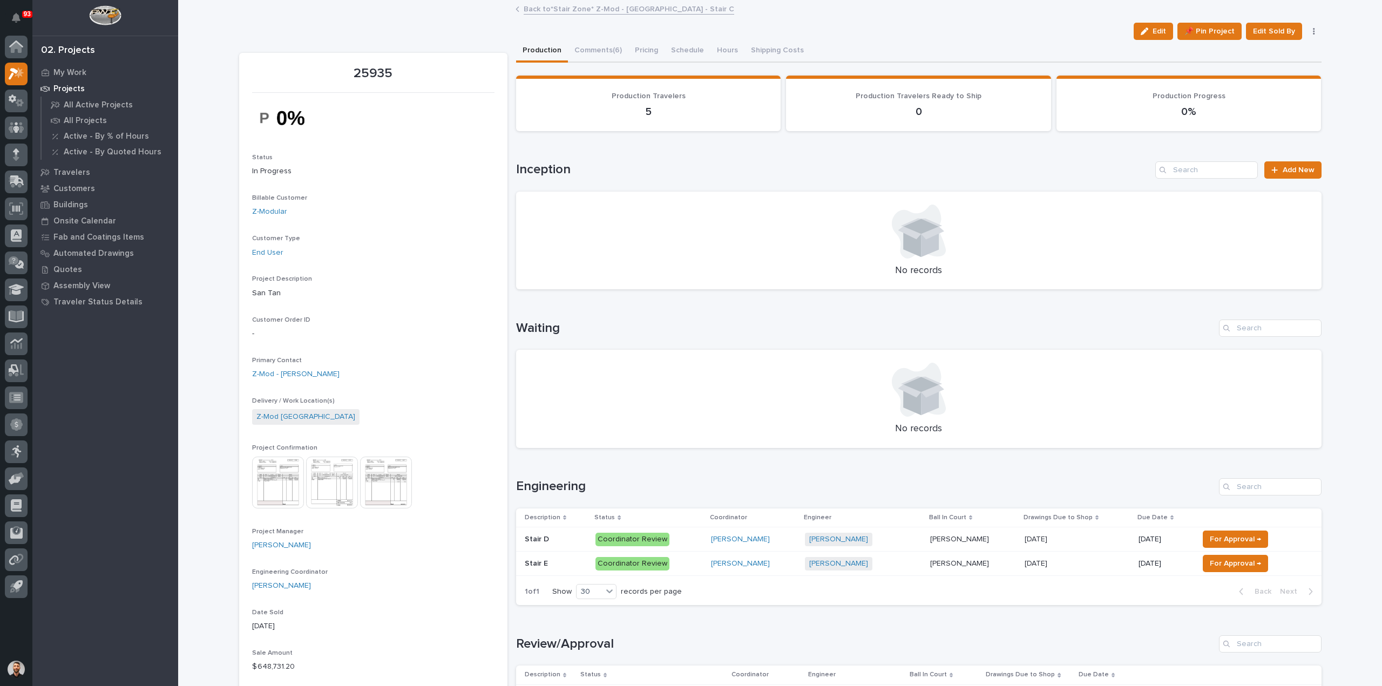
click at [655, 11] on link "Back to *Stair Zone* Z-Mod - Birmingham - Stair C" at bounding box center [629, 8] width 210 height 12
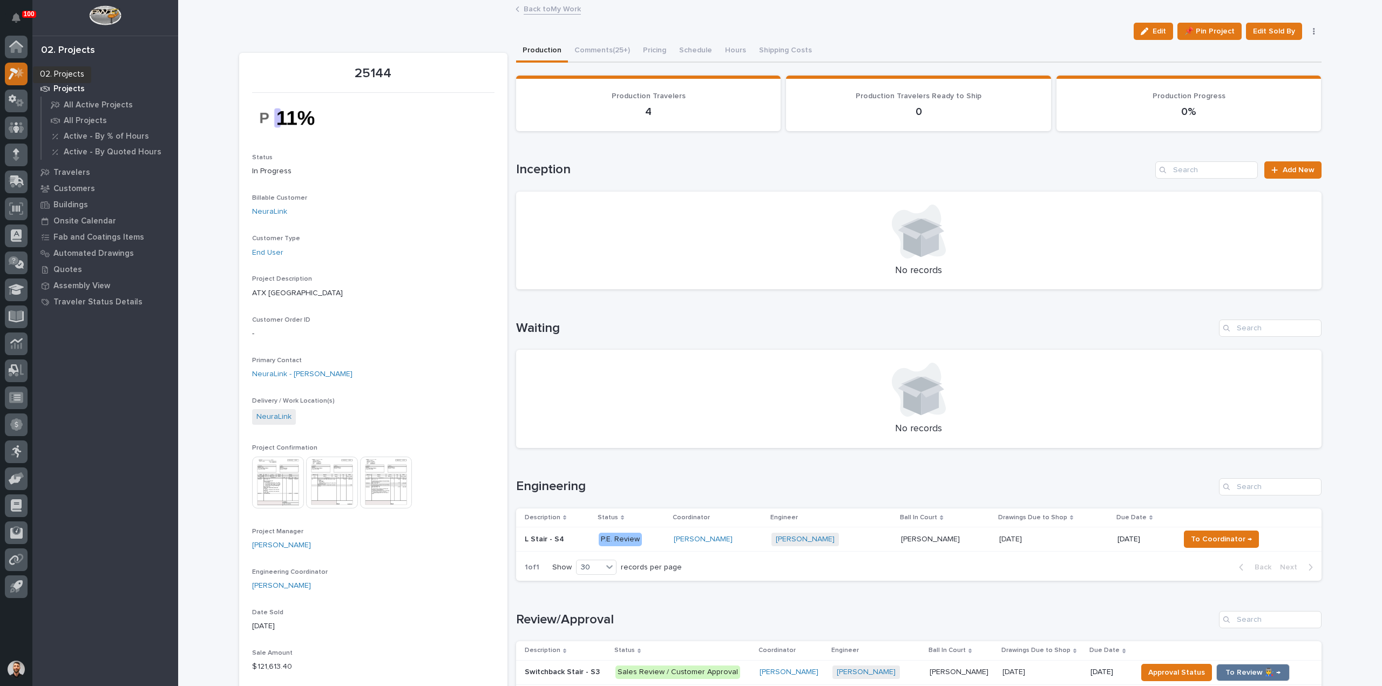
click at [17, 65] on div at bounding box center [16, 74] width 23 height 23
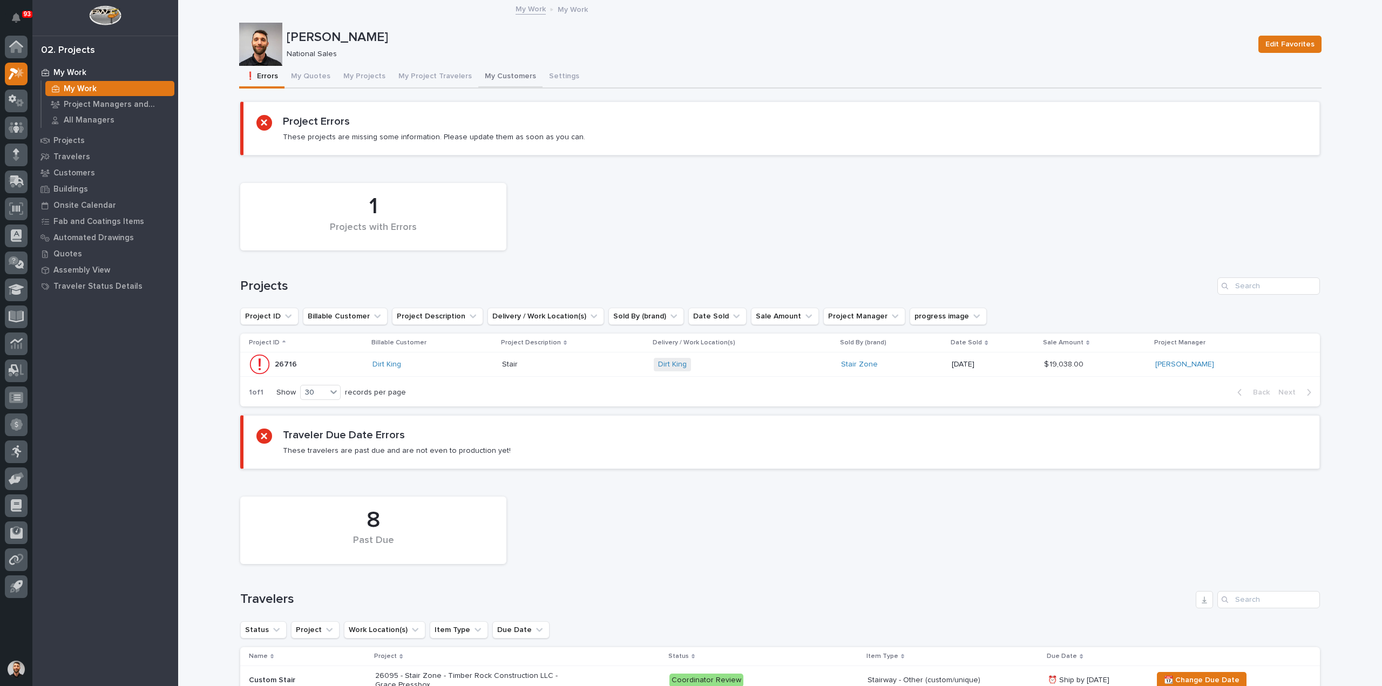
click at [483, 73] on button "My Customers" at bounding box center [510, 77] width 64 height 23
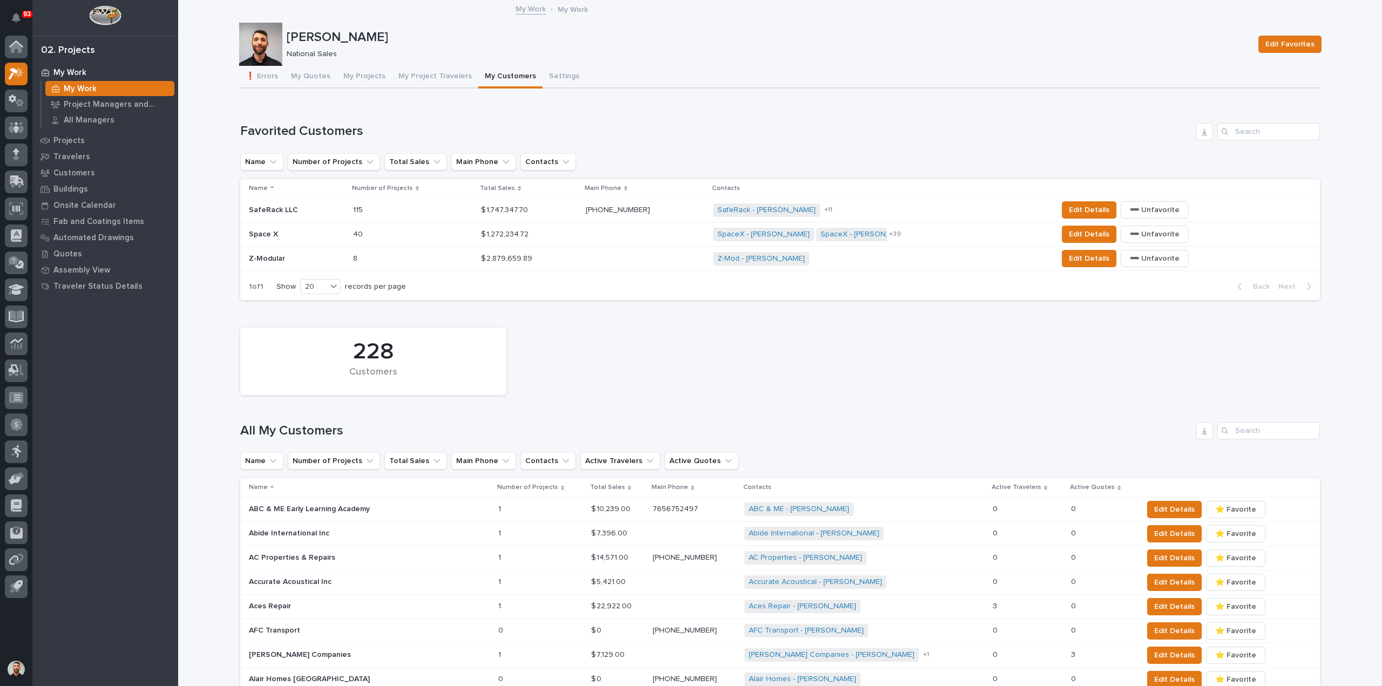
click at [311, 254] on p at bounding box center [297, 258] width 96 height 9
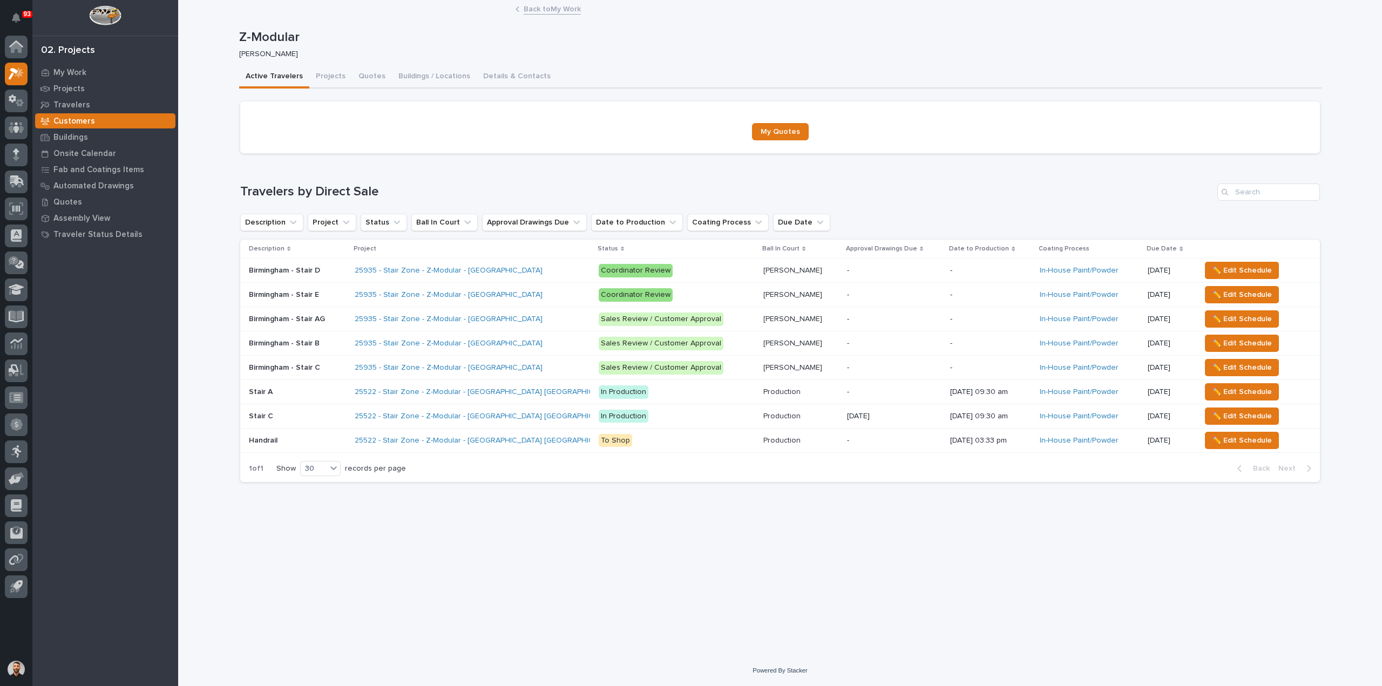
click at [302, 437] on p at bounding box center [297, 440] width 97 height 9
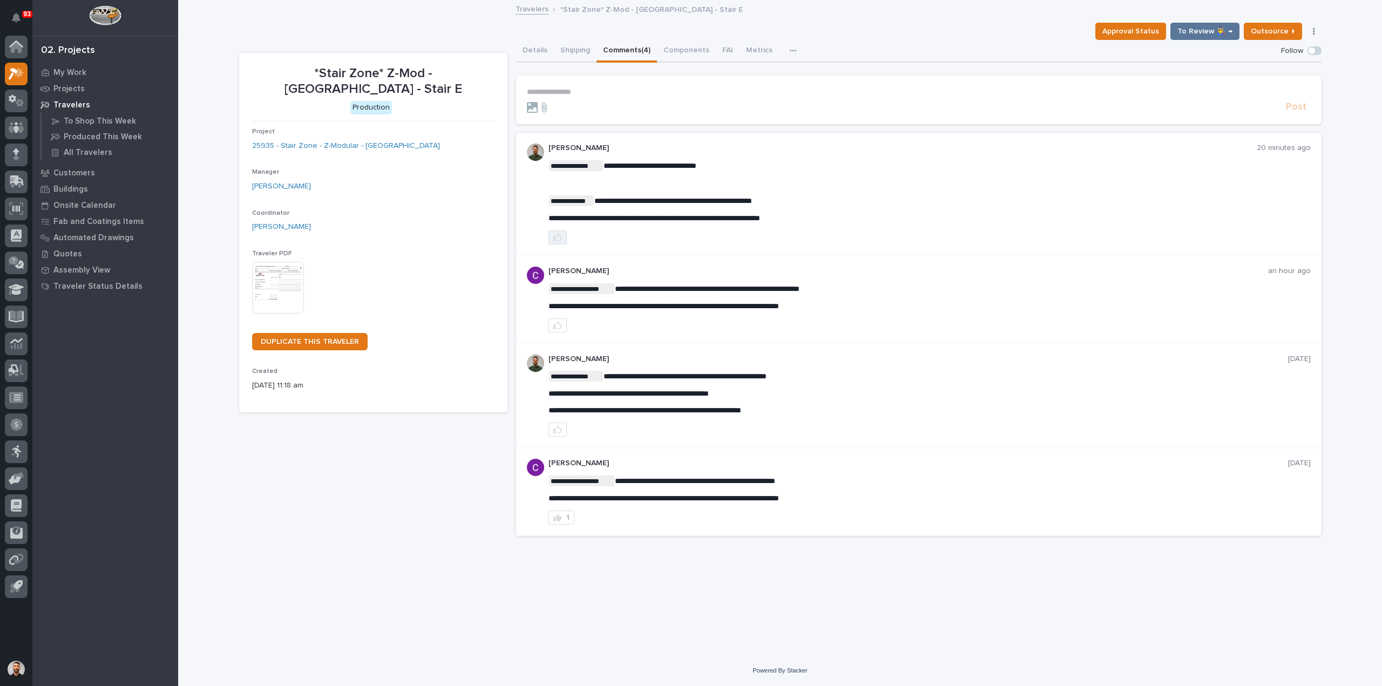
click at [555, 240] on icon "button" at bounding box center [557, 237] width 9 height 9
click at [642, 215] on span "**********" at bounding box center [654, 218] width 212 height 8
copy div "**********"
click at [326, 140] on link "25935 - Stair Zone - Z-Modular - [GEOGRAPHIC_DATA]" at bounding box center [346, 145] width 188 height 11
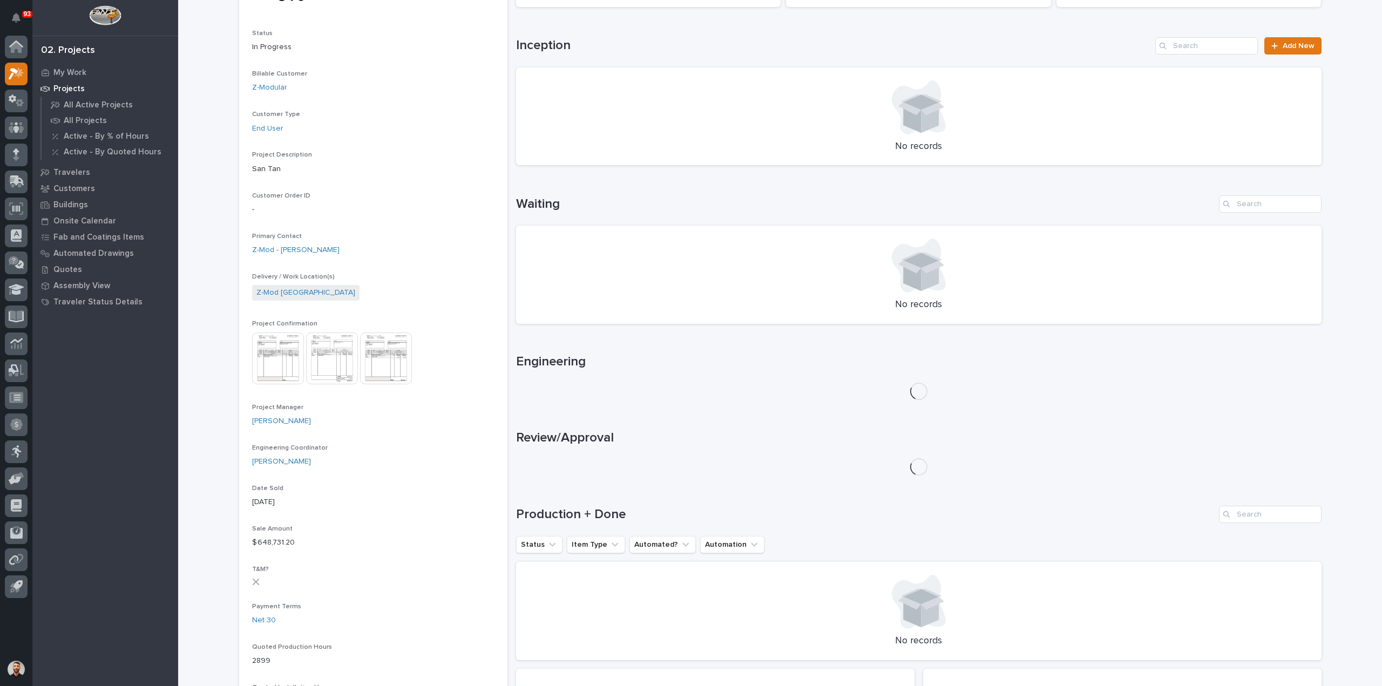
scroll to position [324, 0]
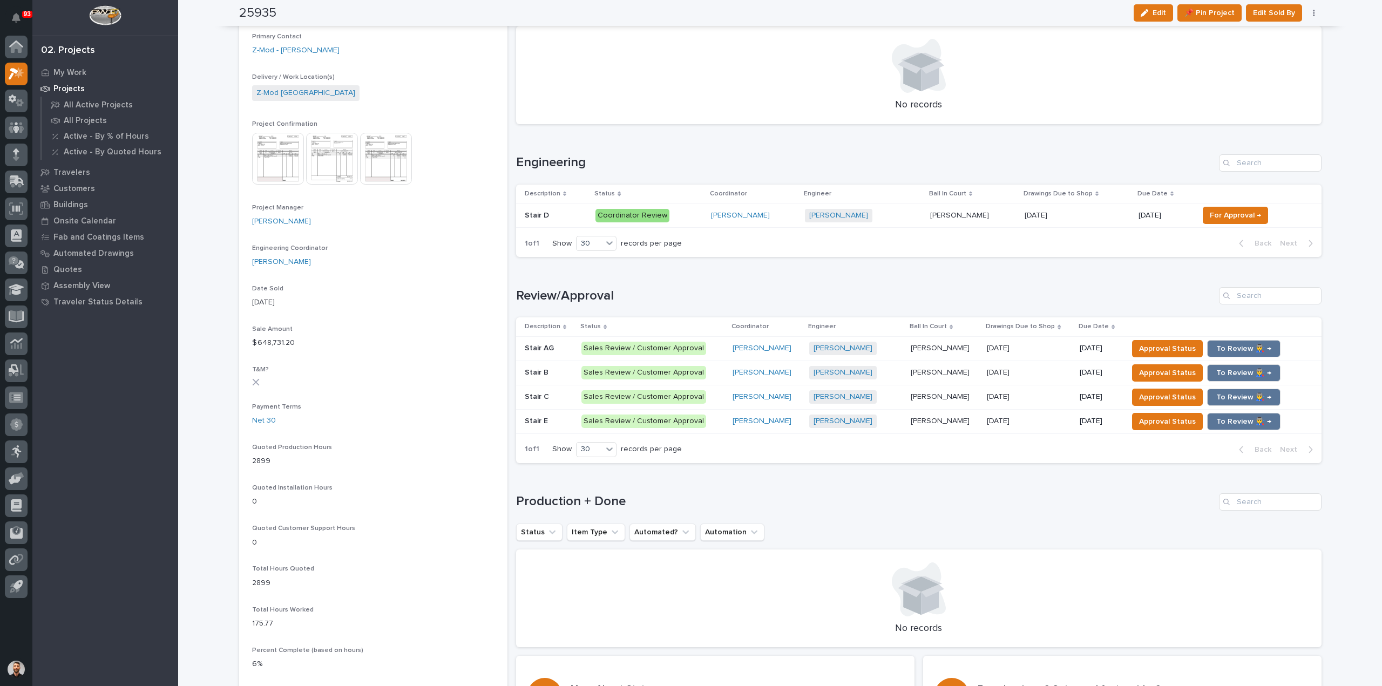
click at [678, 215] on p "Coordinator Review" at bounding box center [648, 215] width 107 height 13
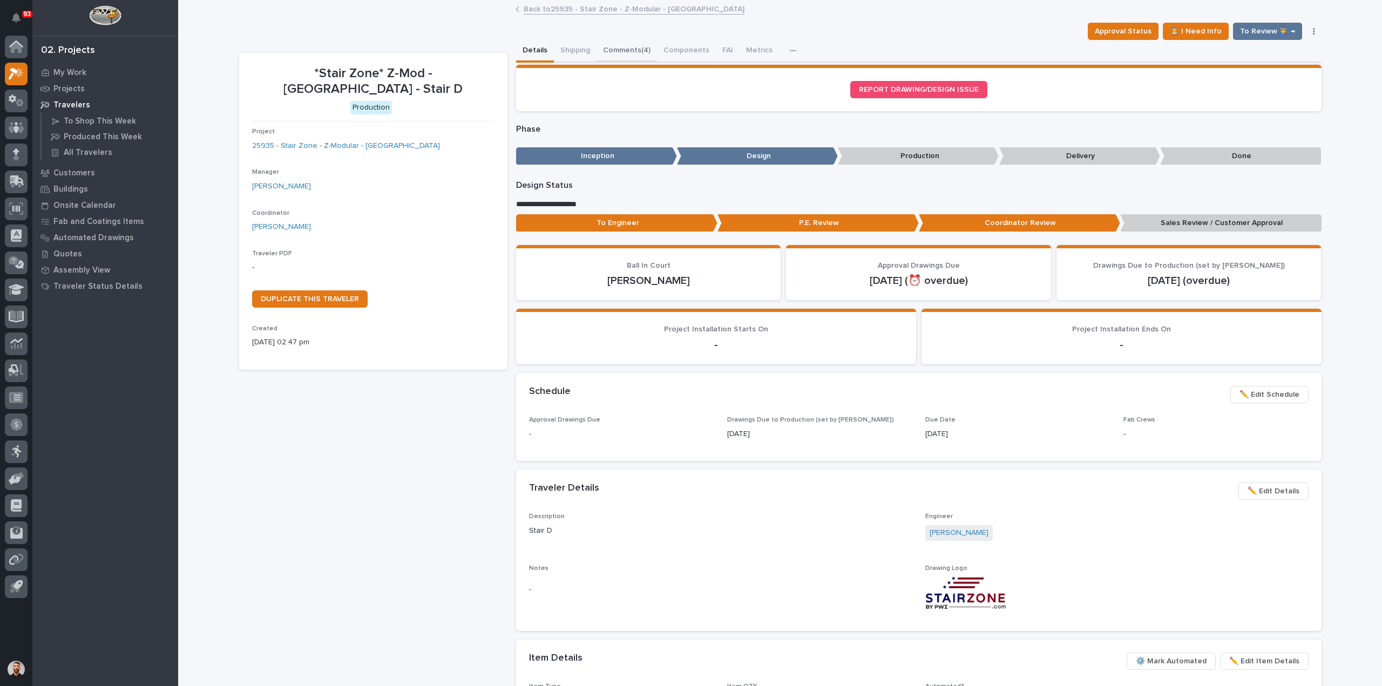
click at [607, 45] on button "Comments (4)" at bounding box center [626, 51] width 60 height 23
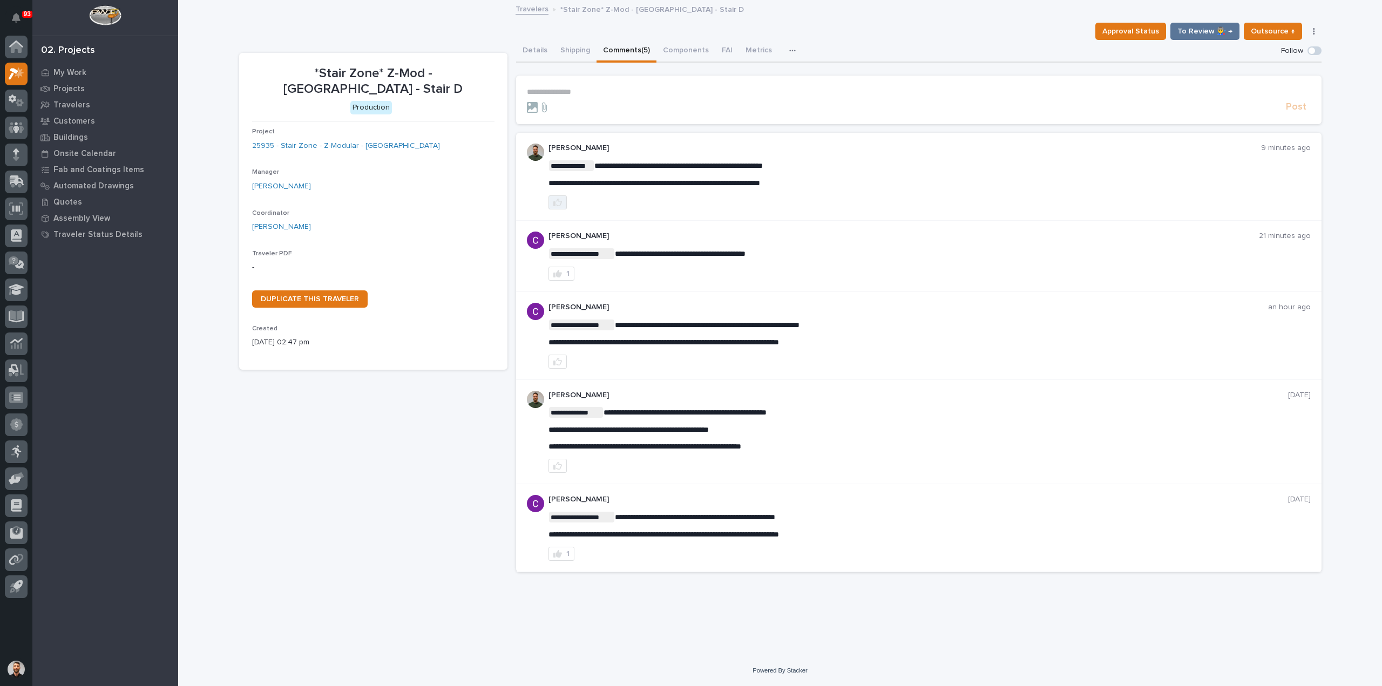
click at [561, 204] on icon "button" at bounding box center [557, 202] width 9 height 9
click at [366, 140] on link "25935 - Stair Zone - Z-Modular - [GEOGRAPHIC_DATA]" at bounding box center [346, 145] width 188 height 11
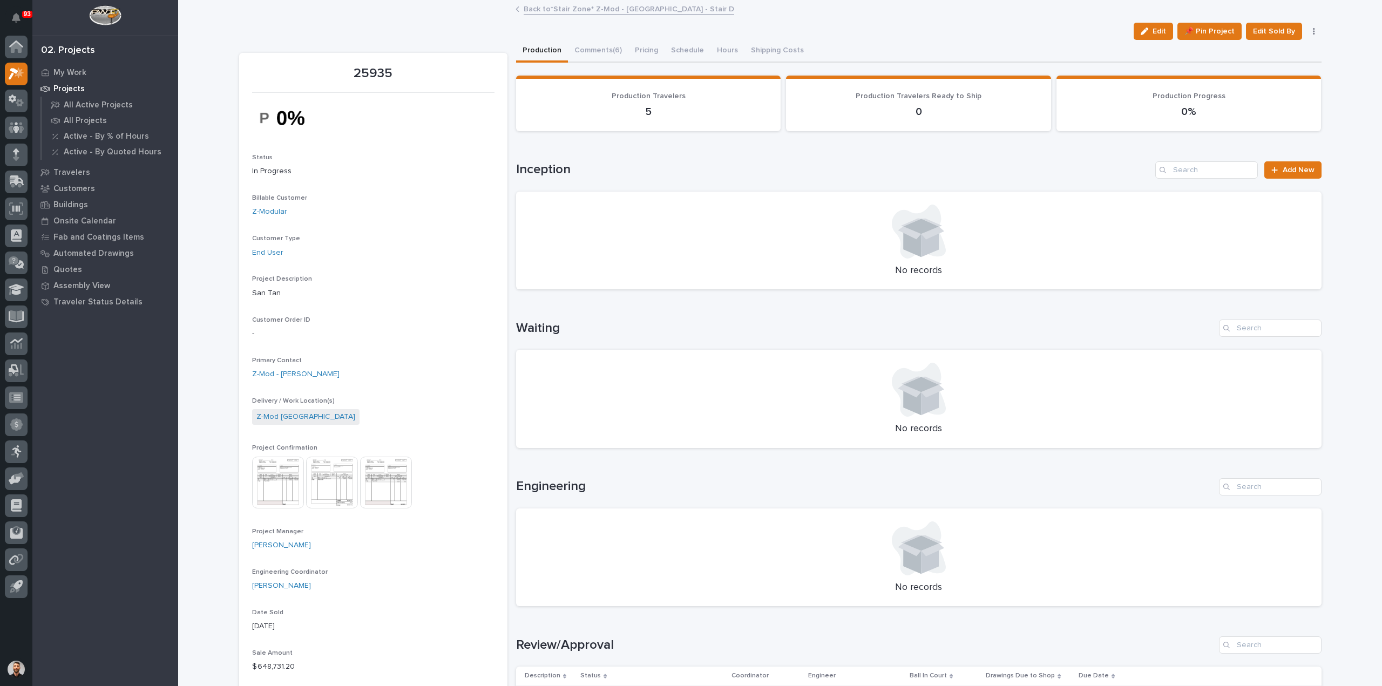
scroll to position [324, 0]
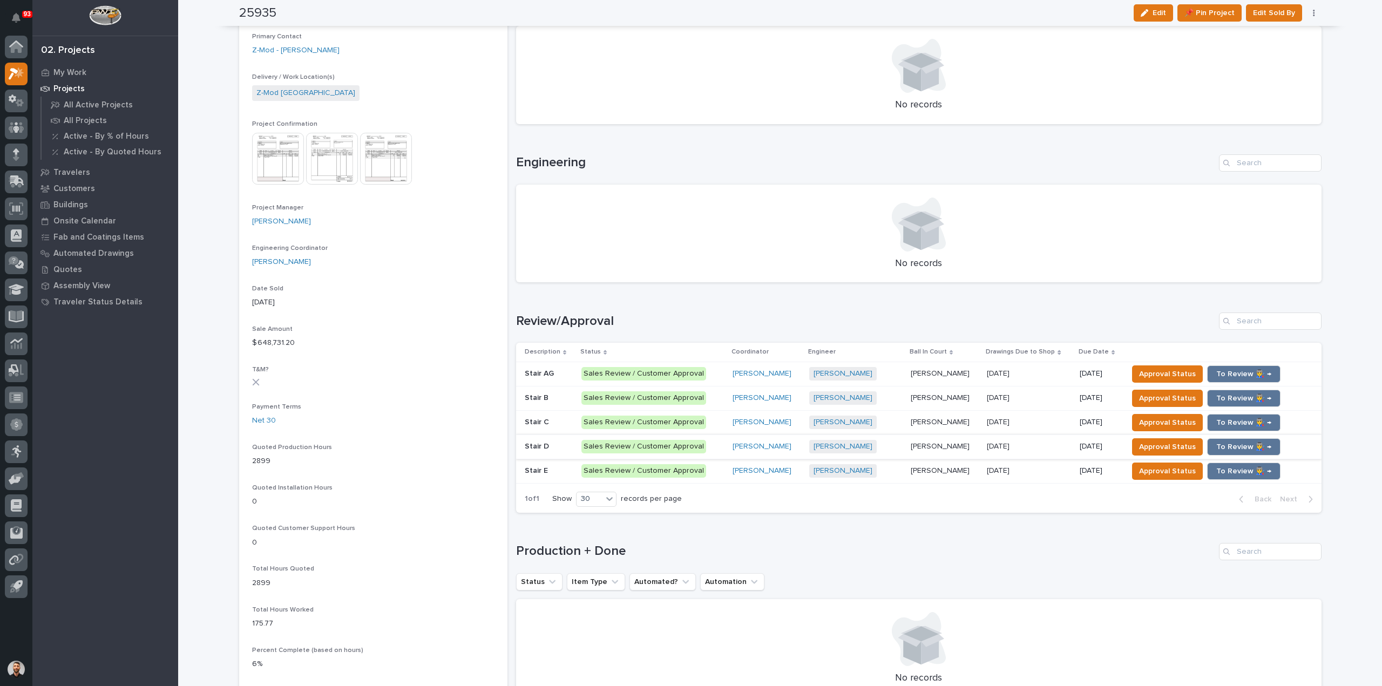
click at [706, 426] on p "Sales Review / Customer Approval" at bounding box center [652, 422] width 142 height 13
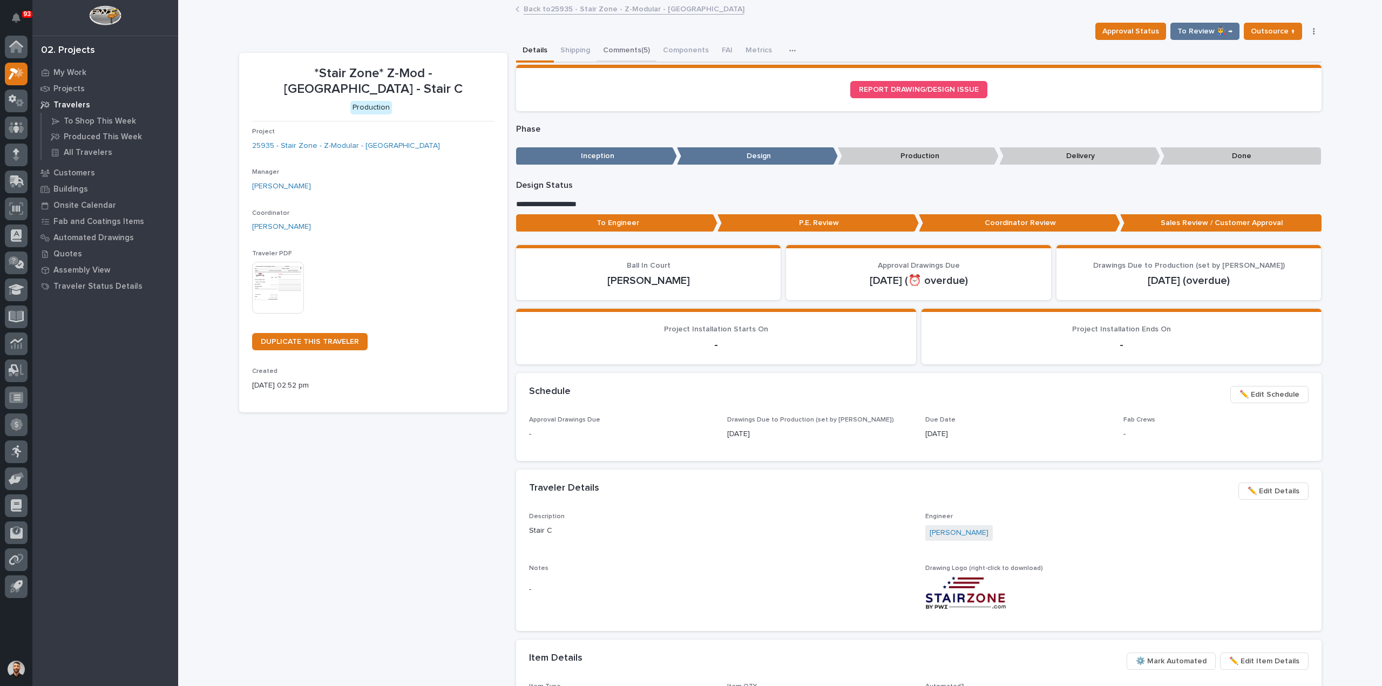
click at [621, 59] on button "Comments (5)" at bounding box center [626, 51] width 60 height 23
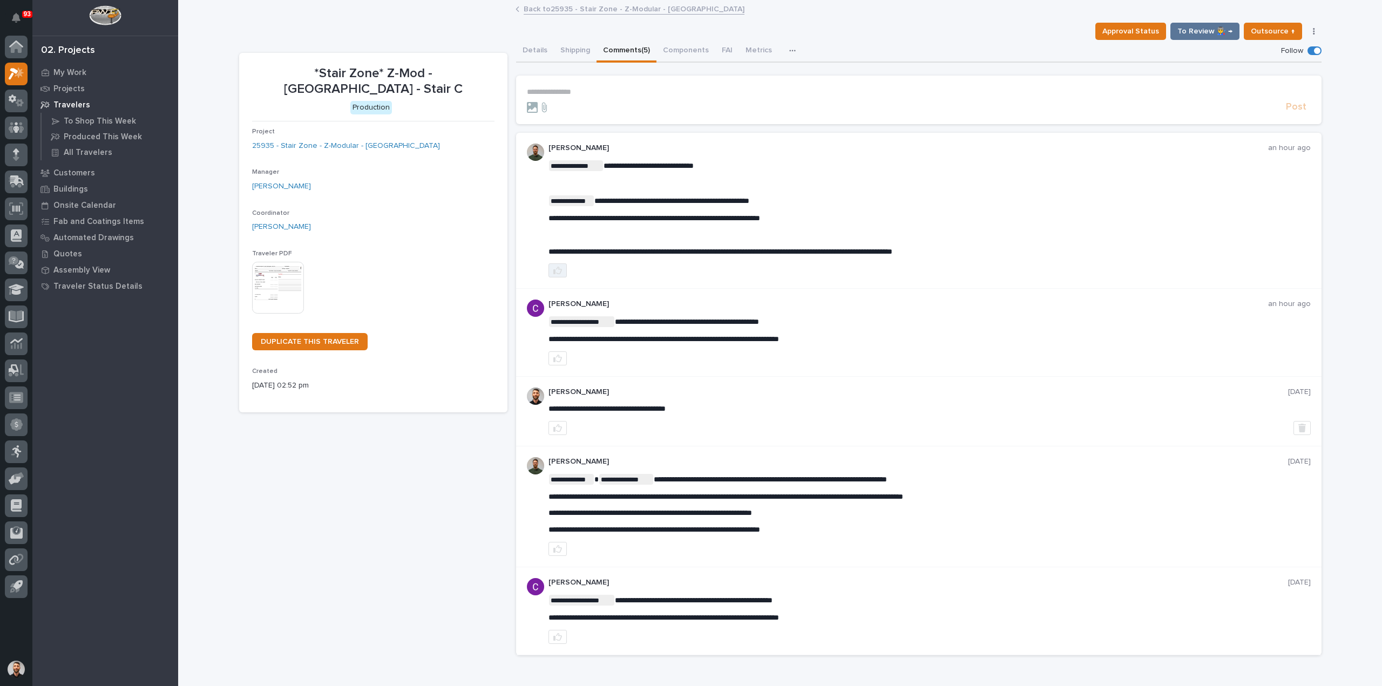
click at [555, 273] on icon "button" at bounding box center [557, 271] width 9 height 8
drag, startPoint x: 608, startPoint y: 89, endPoint x: 593, endPoint y: 86, distance: 15.9
click at [607, 89] on p "**********" at bounding box center [919, 91] width 784 height 9
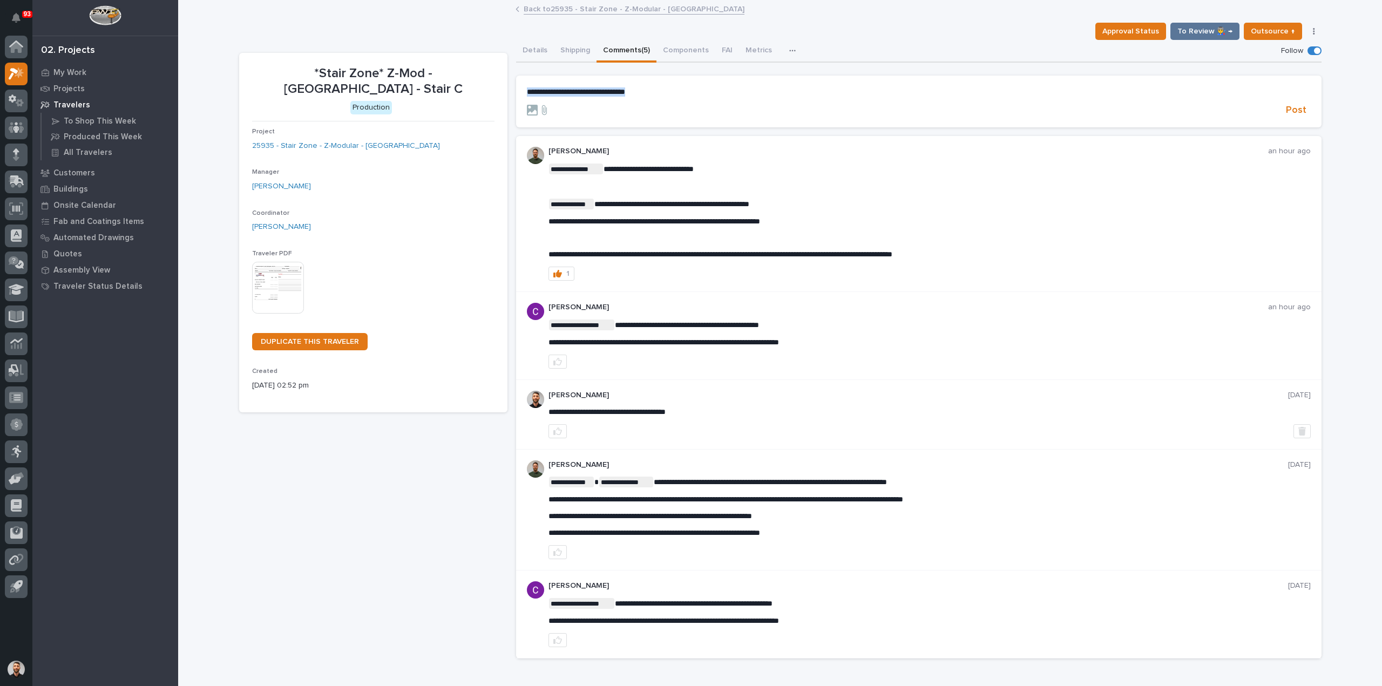
drag, startPoint x: 658, startPoint y: 91, endPoint x: 427, endPoint y: 105, distance: 231.4
click at [427, 105] on div "**********" at bounding box center [780, 353] width 1082 height 627
copy span "**********"
click at [1301, 112] on span "Post" at bounding box center [1296, 110] width 21 height 12
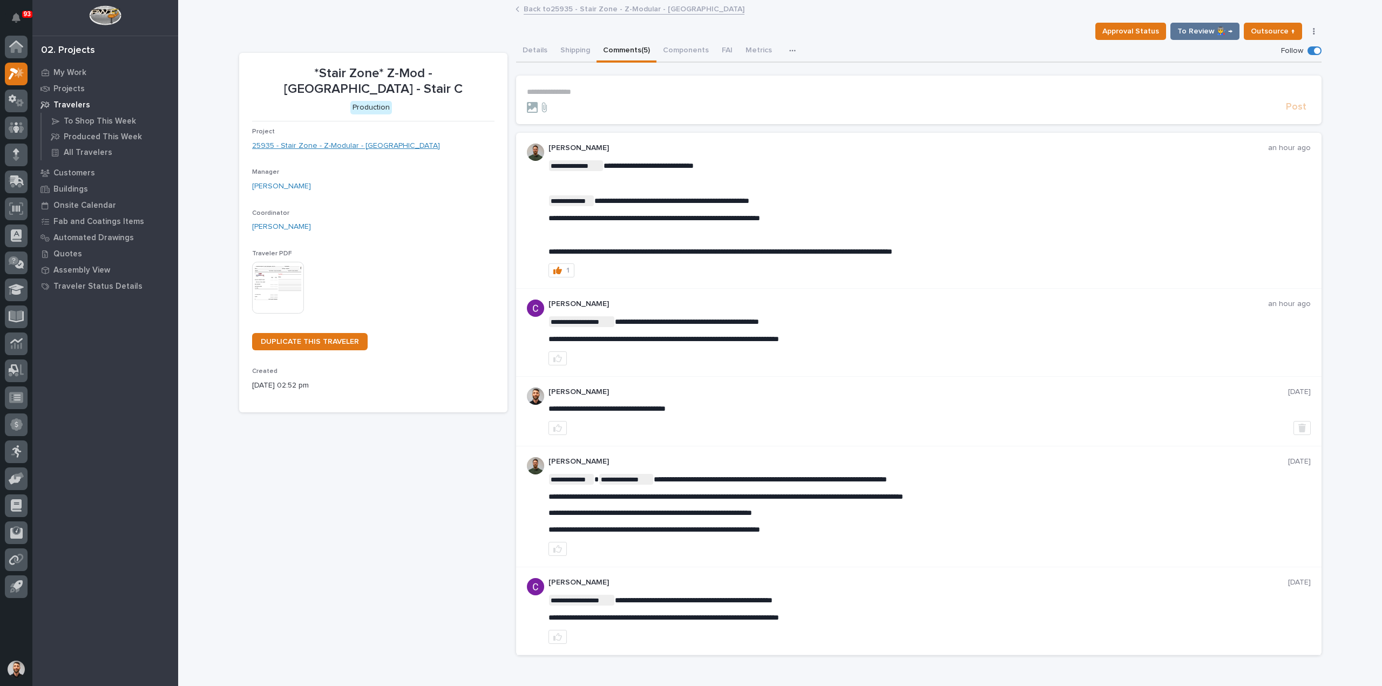
click at [336, 140] on link "25935 - Stair Zone - Z-Modular - [GEOGRAPHIC_DATA]" at bounding box center [346, 145] width 188 height 11
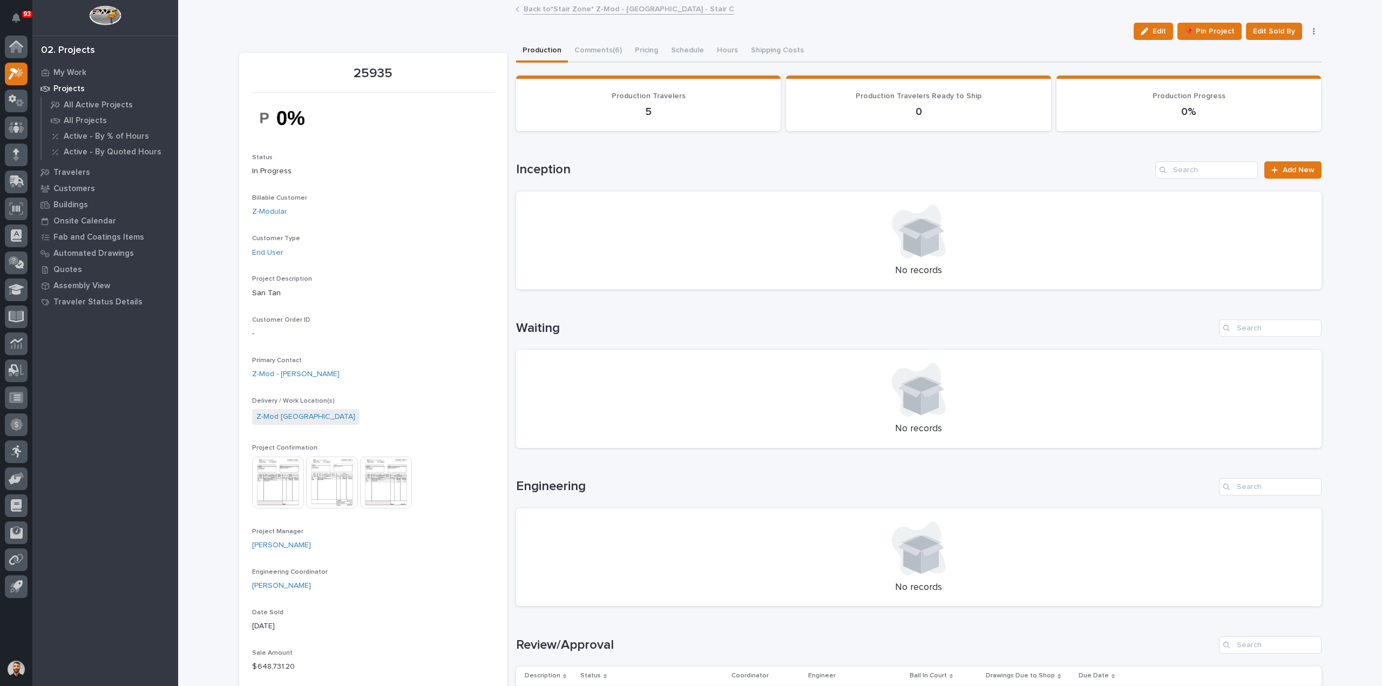
scroll to position [378, 0]
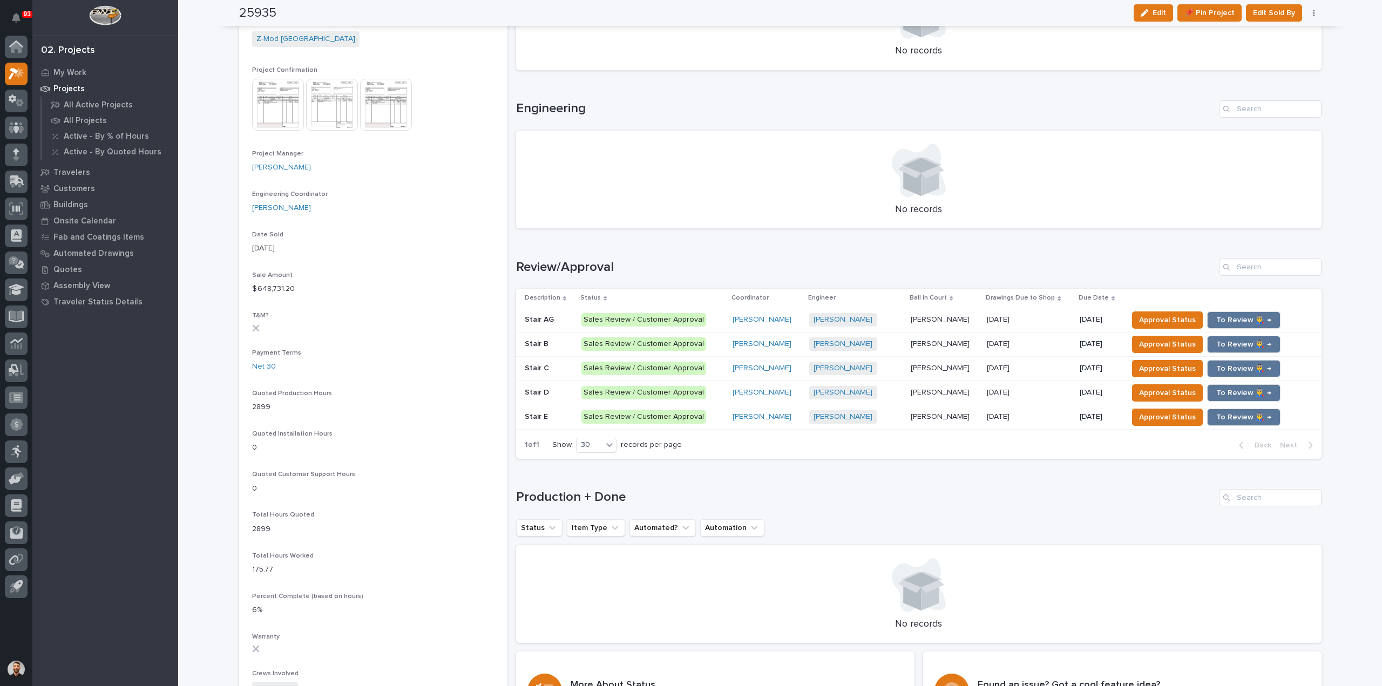
click at [554, 392] on p at bounding box center [549, 392] width 48 height 9
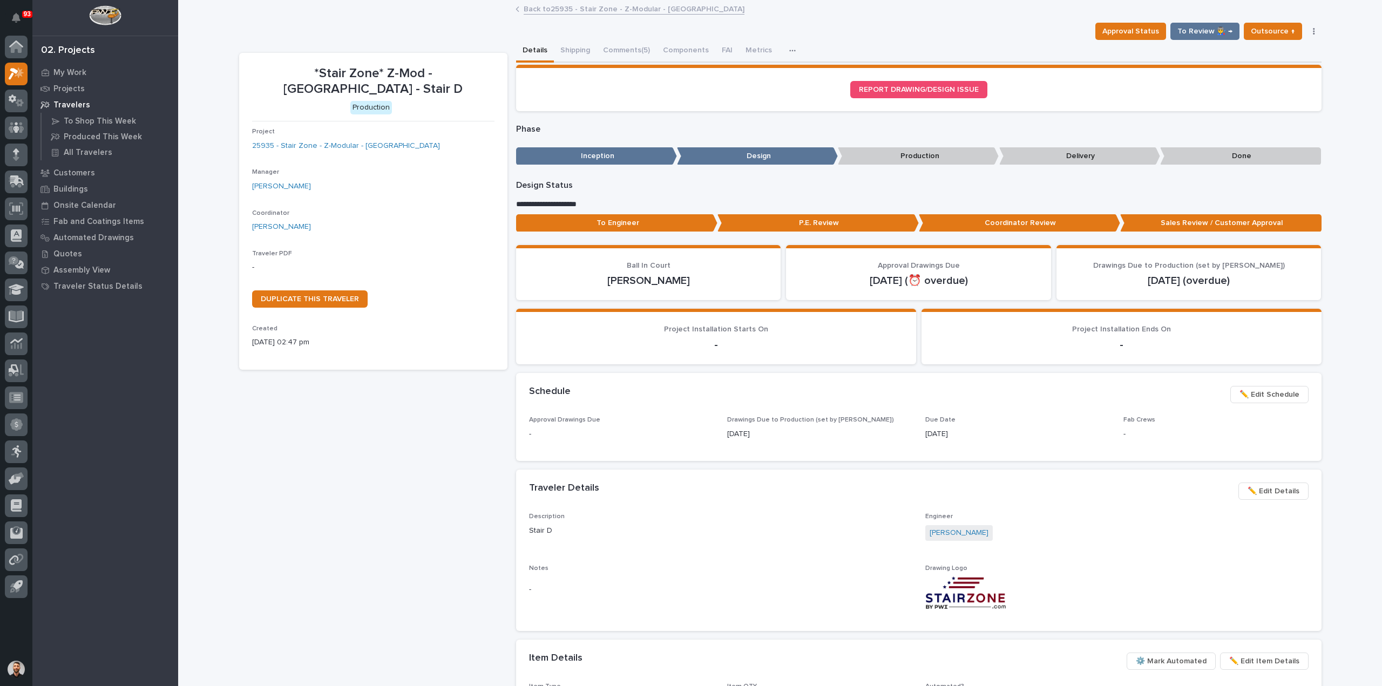
click at [611, 51] on button "Comments (5)" at bounding box center [626, 51] width 60 height 23
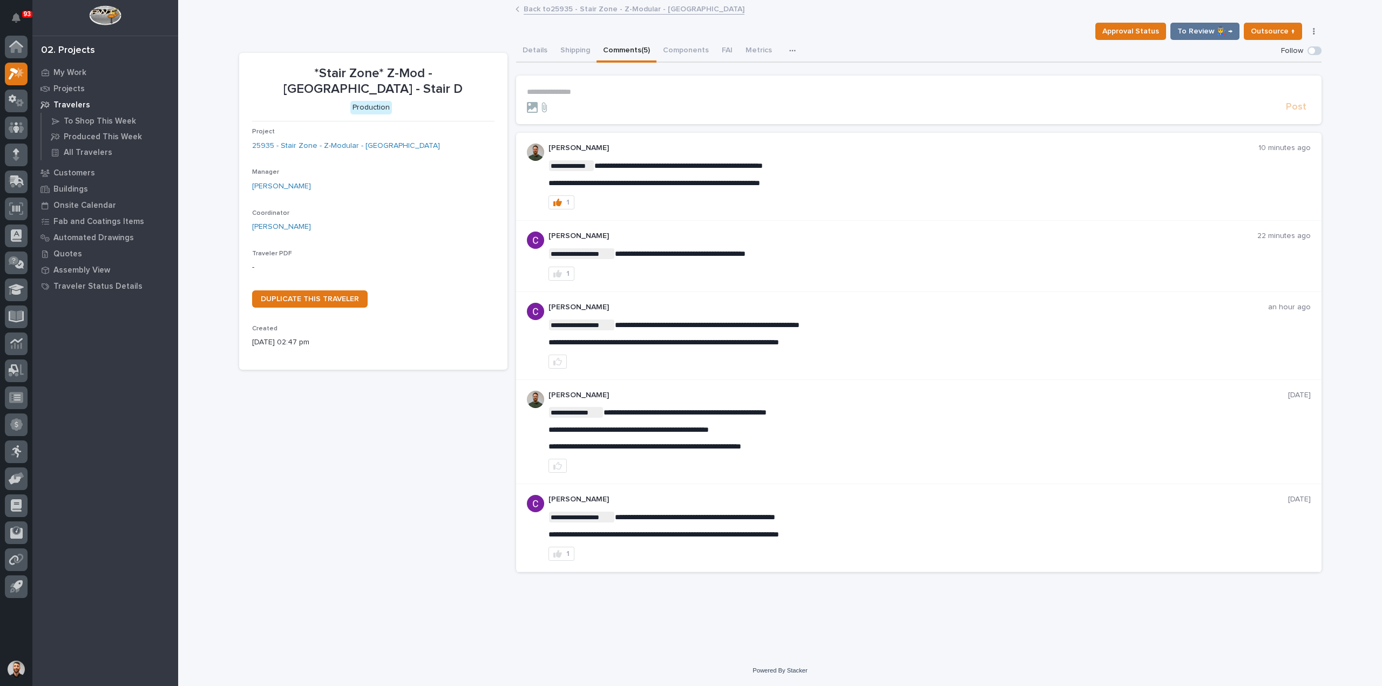
click at [575, 91] on p "**********" at bounding box center [919, 91] width 784 height 9
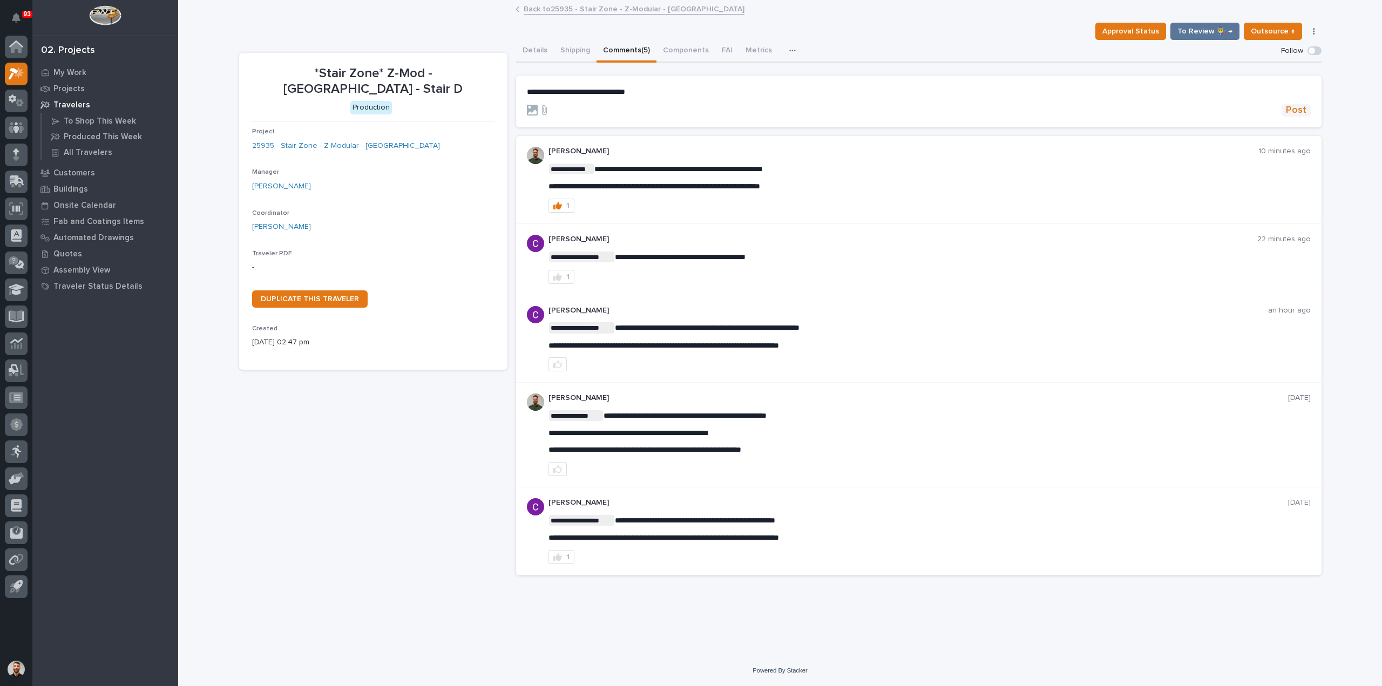
click at [1292, 114] on span "Post" at bounding box center [1296, 110] width 21 height 12
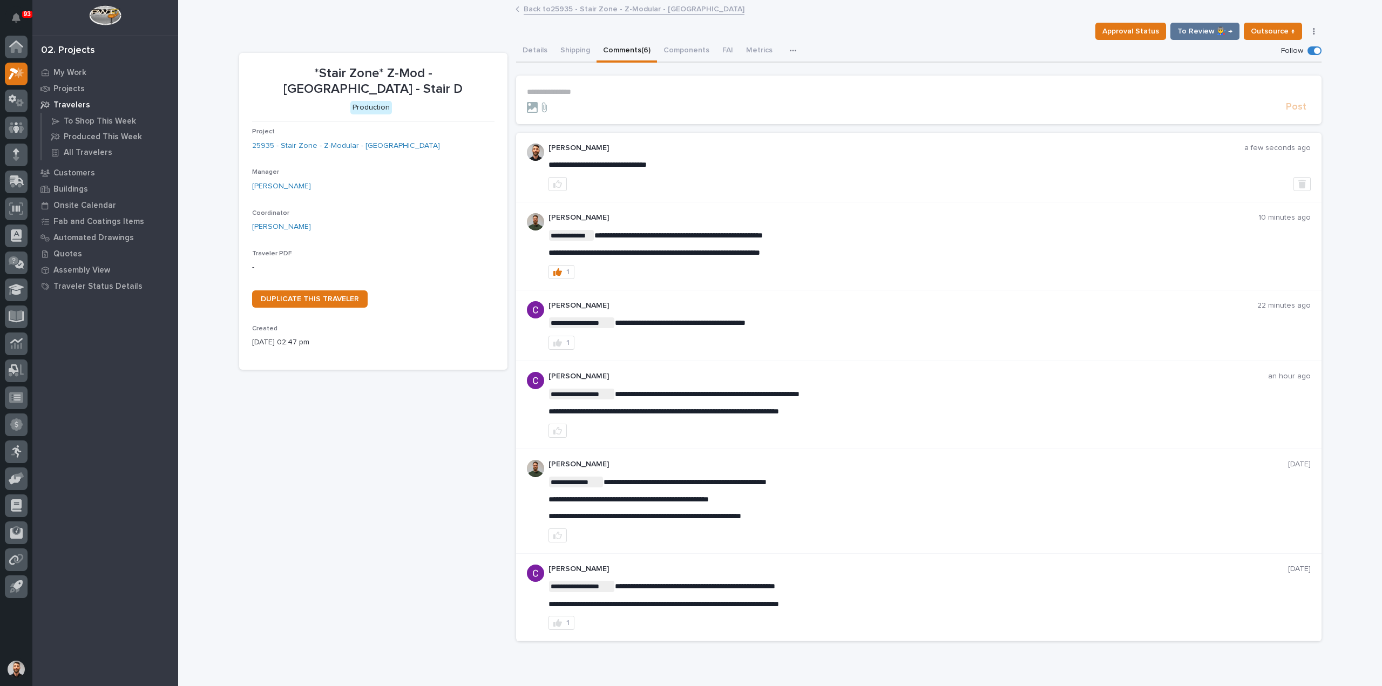
click at [563, 9] on link "Back to 25935 - Stair Zone - Z-Modular - [GEOGRAPHIC_DATA]" at bounding box center [634, 8] width 221 height 12
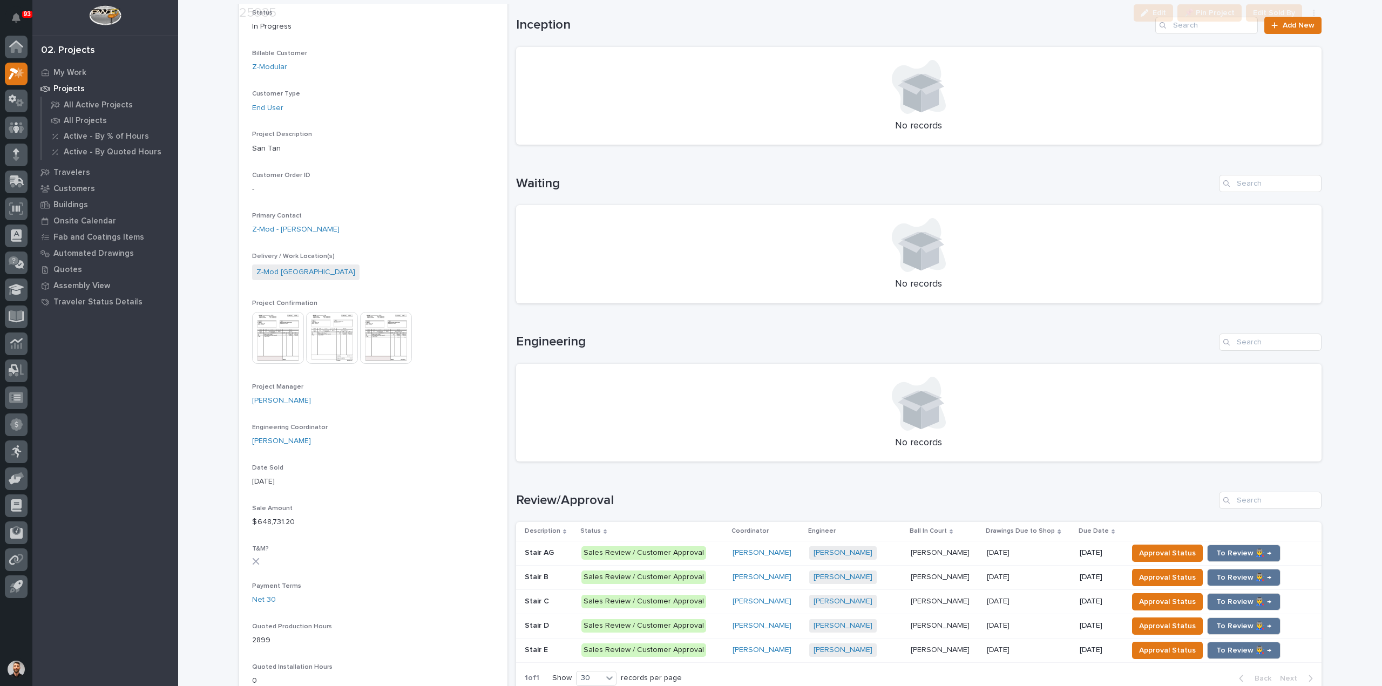
scroll to position [432, 0]
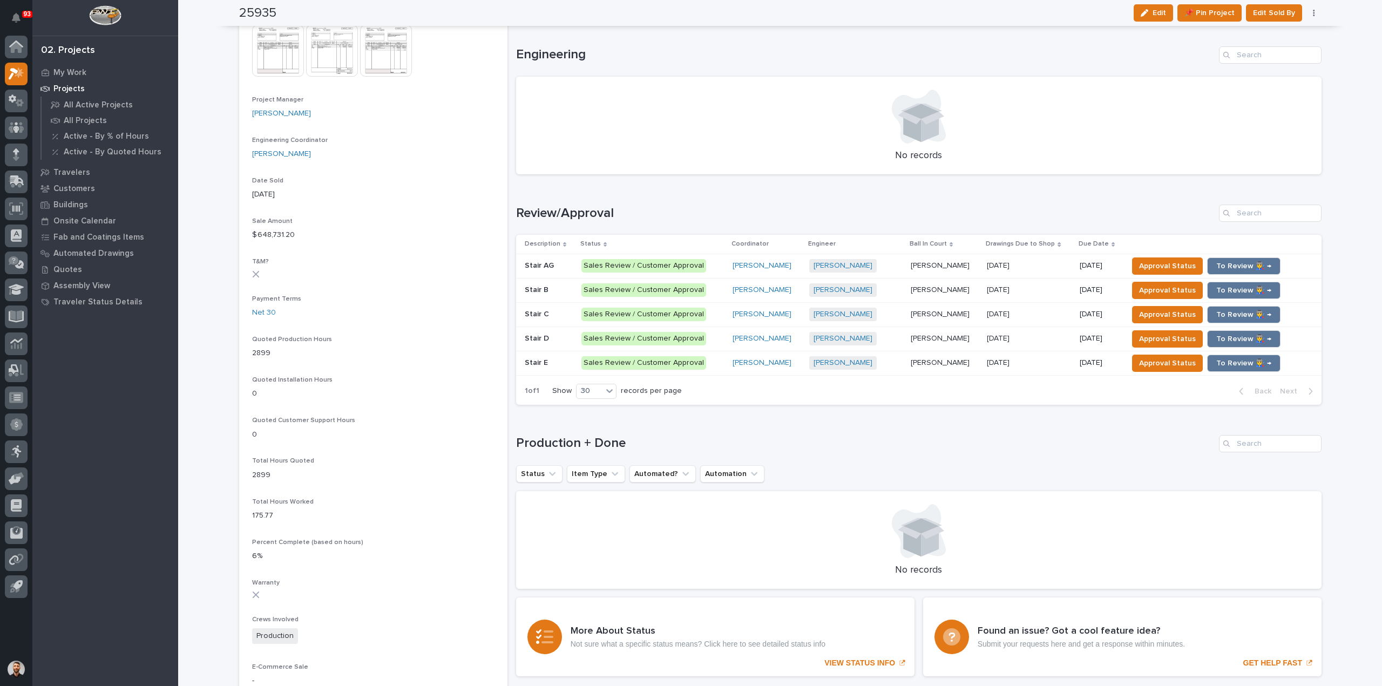
click at [564, 358] on p at bounding box center [549, 362] width 48 height 9
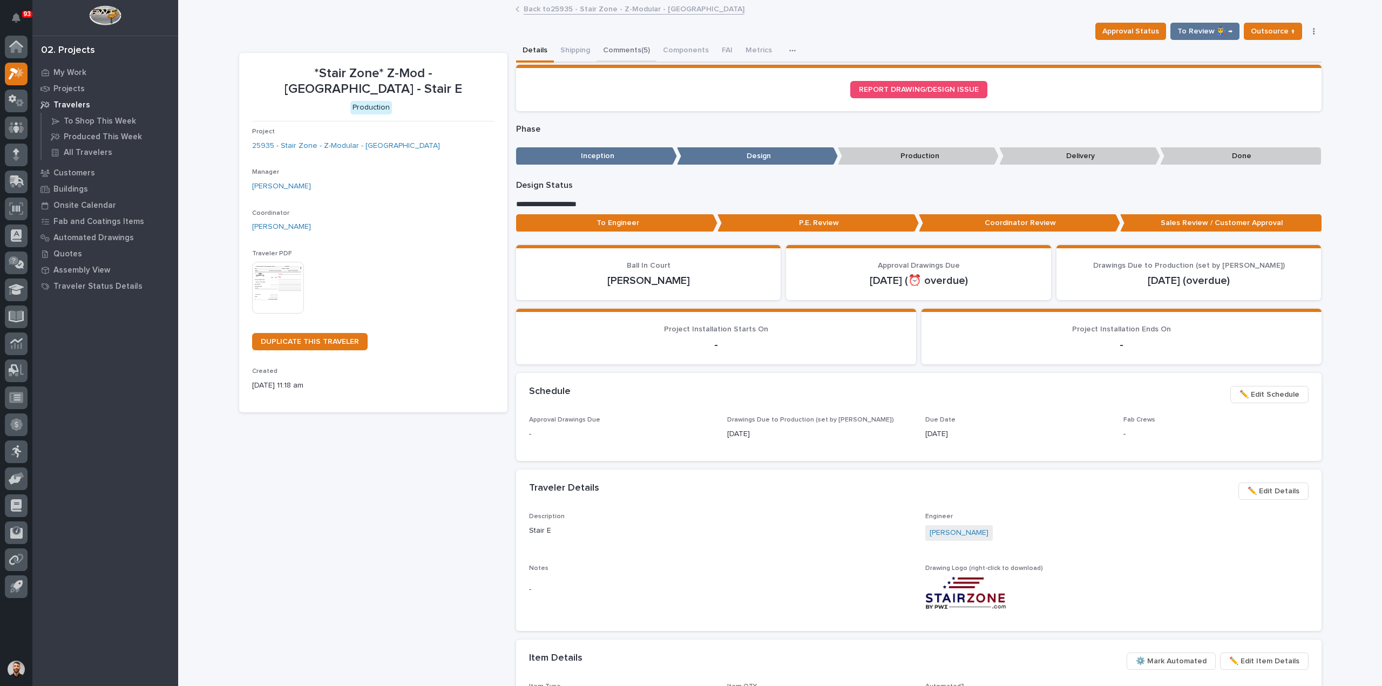
click at [620, 44] on button "Comments (5)" at bounding box center [626, 51] width 60 height 23
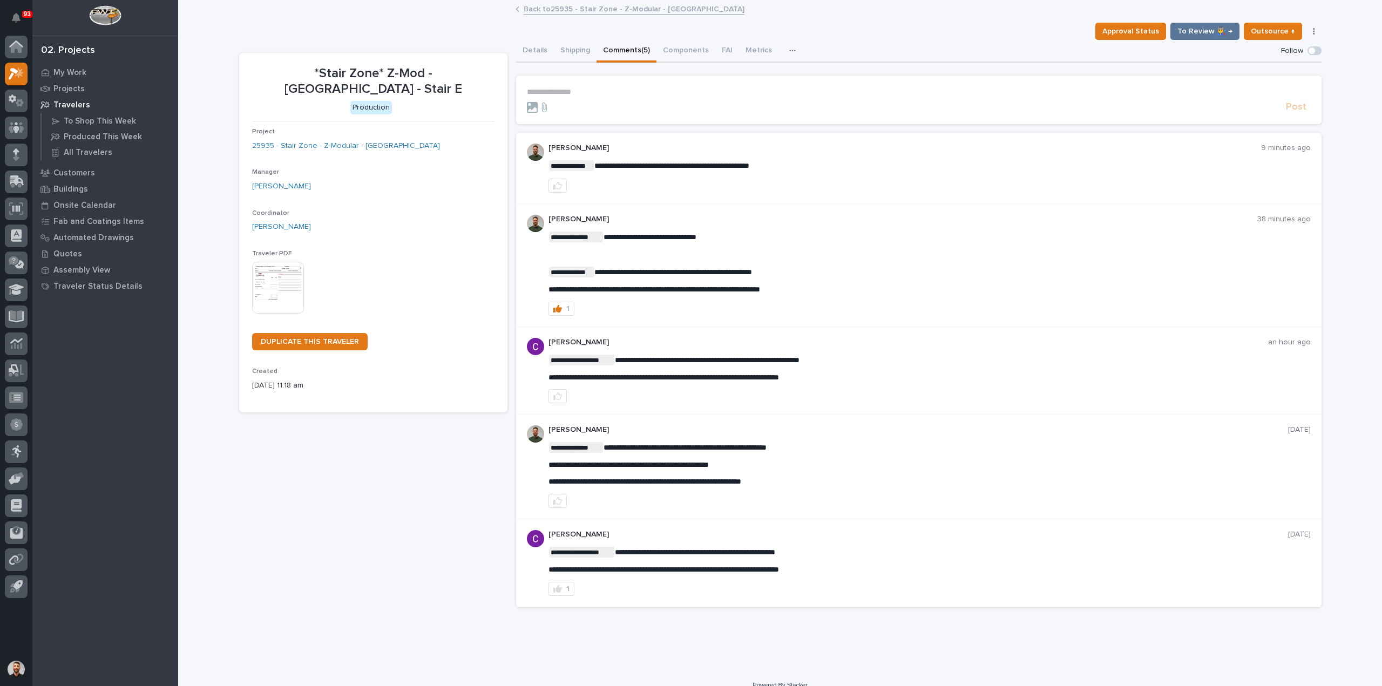
click at [616, 86] on section "**********" at bounding box center [918, 100] width 805 height 49
click at [618, 91] on p "**********" at bounding box center [919, 91] width 784 height 9
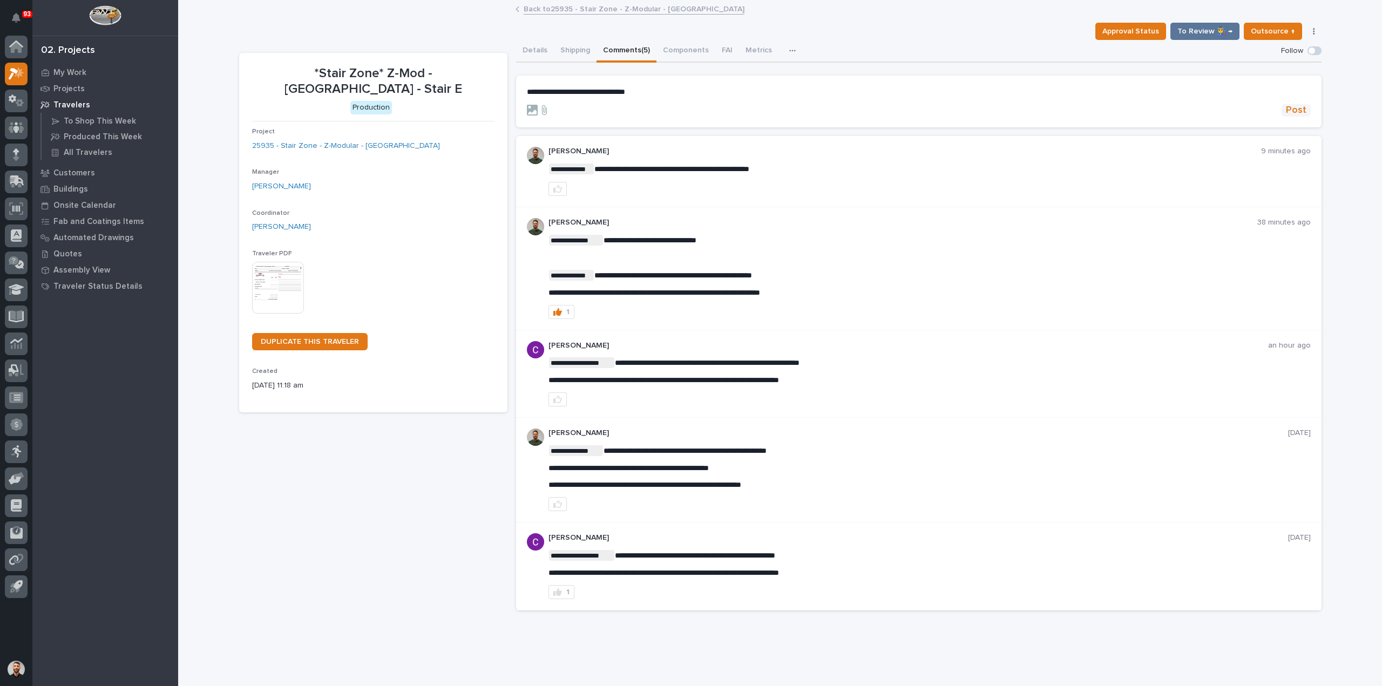
click at [1286, 110] on span "Post" at bounding box center [1296, 110] width 21 height 12
